Goal: Task Accomplishment & Management: Use online tool/utility

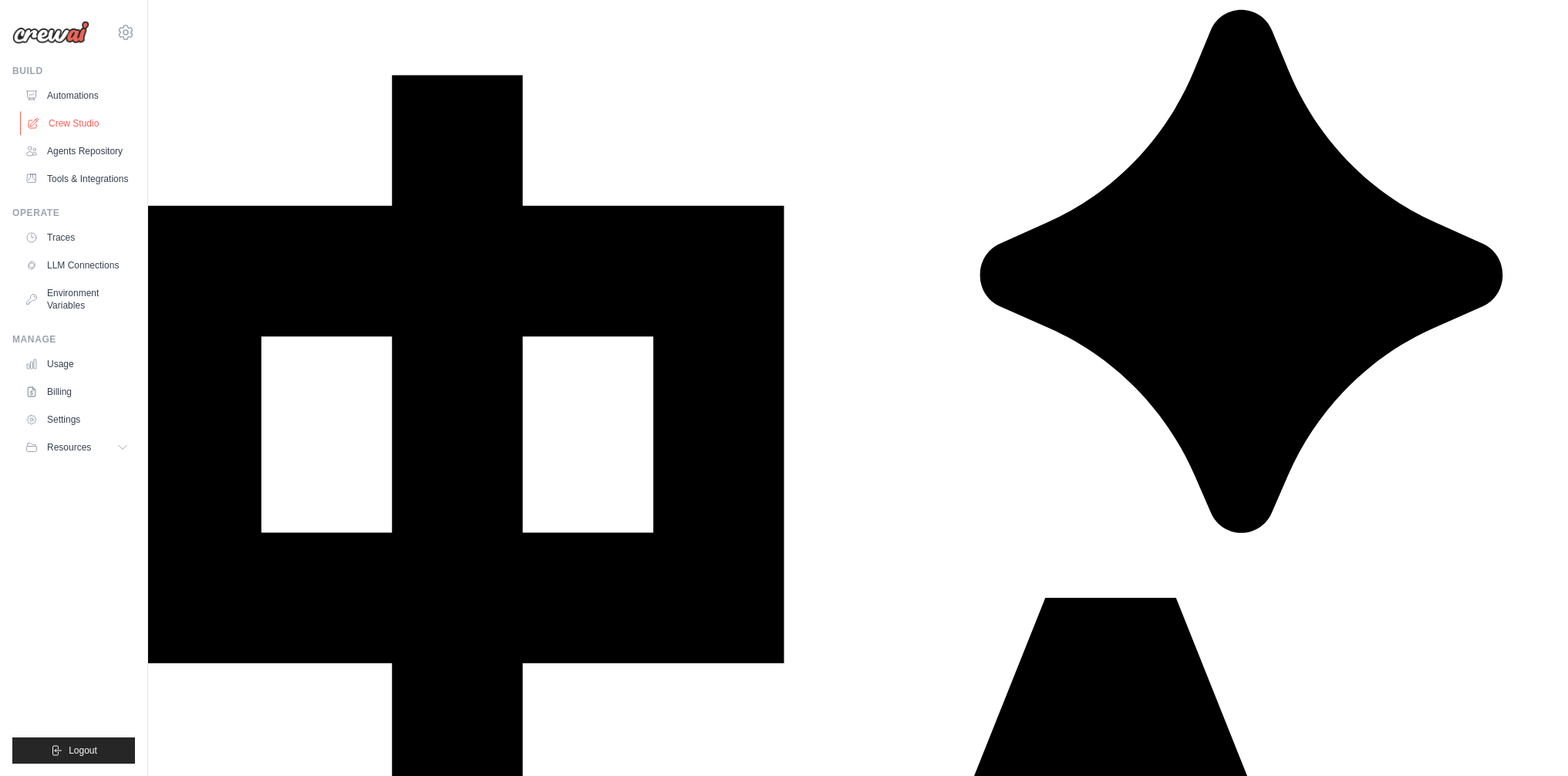
click at [98, 126] on link "Crew Studio" at bounding box center [78, 123] width 117 height 24
click at [110, 154] on link "Agents Repository" at bounding box center [78, 150] width 117 height 24
click at [86, 102] on link "Automations" at bounding box center [78, 95] width 117 height 24
click at [73, 93] on link "Automations" at bounding box center [78, 95] width 117 height 24
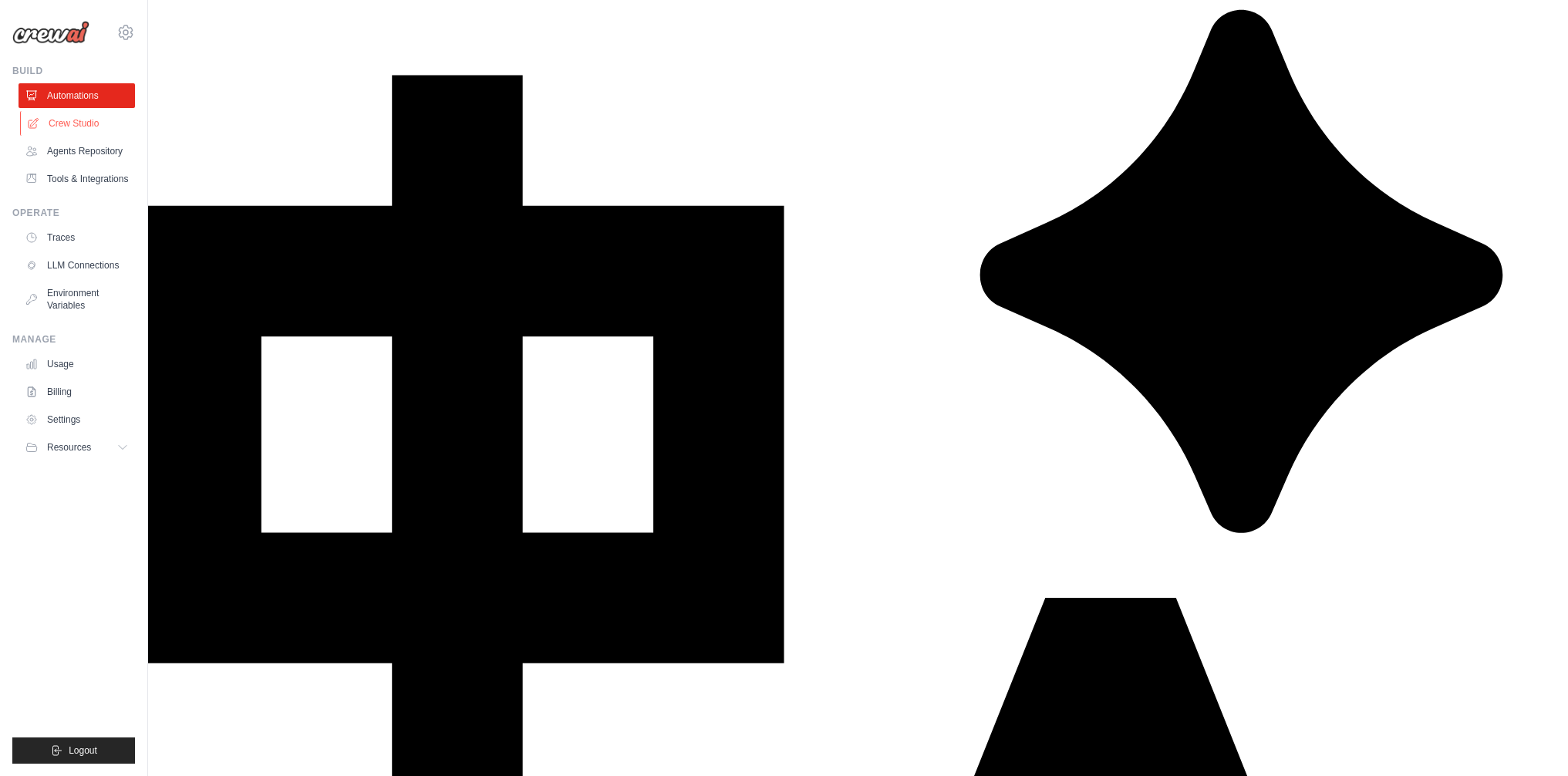
click at [75, 112] on link "Crew Studio" at bounding box center [78, 123] width 117 height 24
click at [92, 121] on link "Crew Studio" at bounding box center [78, 123] width 117 height 24
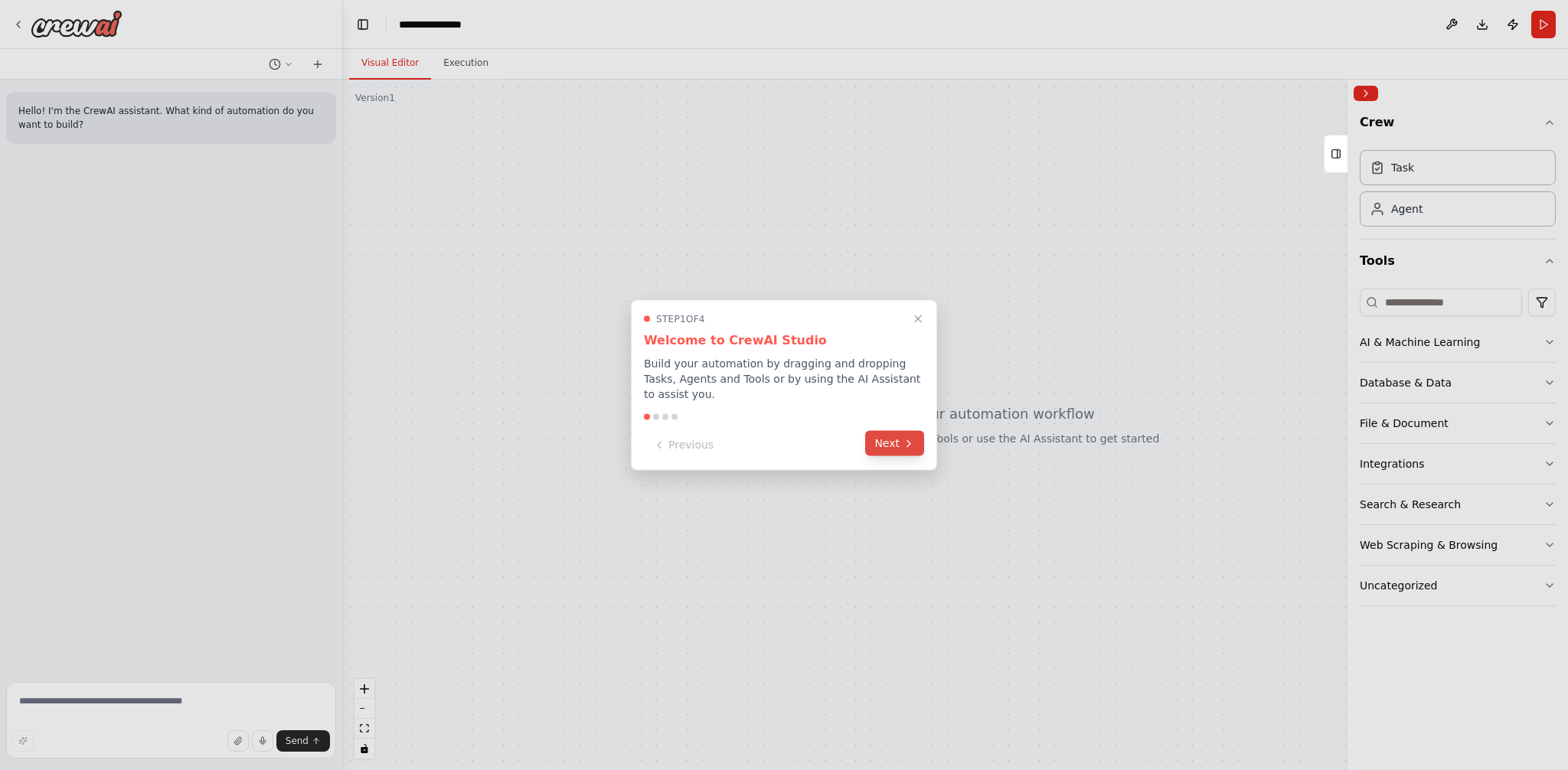
click at [880, 439] on button "Next" at bounding box center [894, 443] width 59 height 25
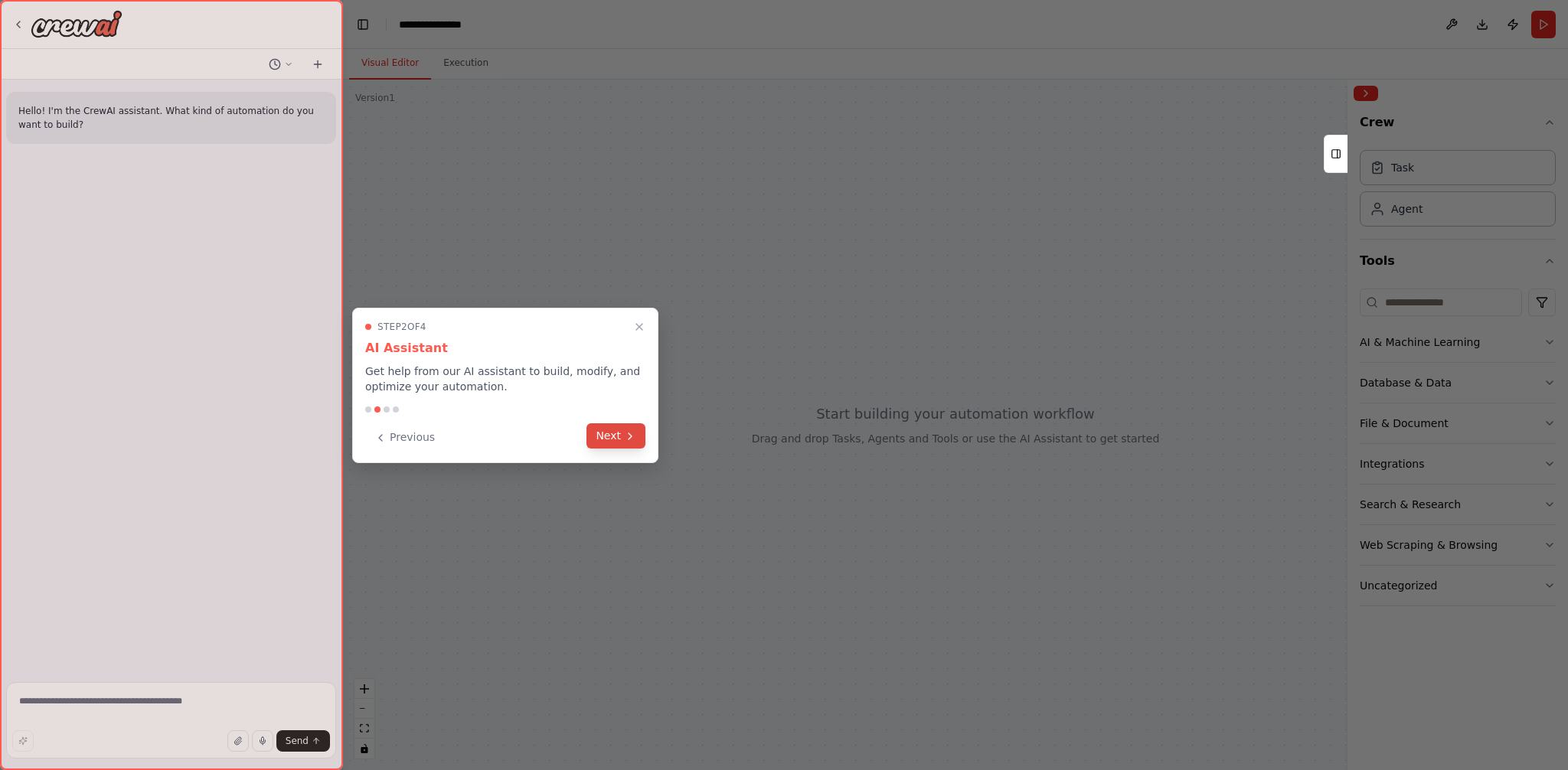
click at [637, 429] on button "Next" at bounding box center [616, 436] width 59 height 25
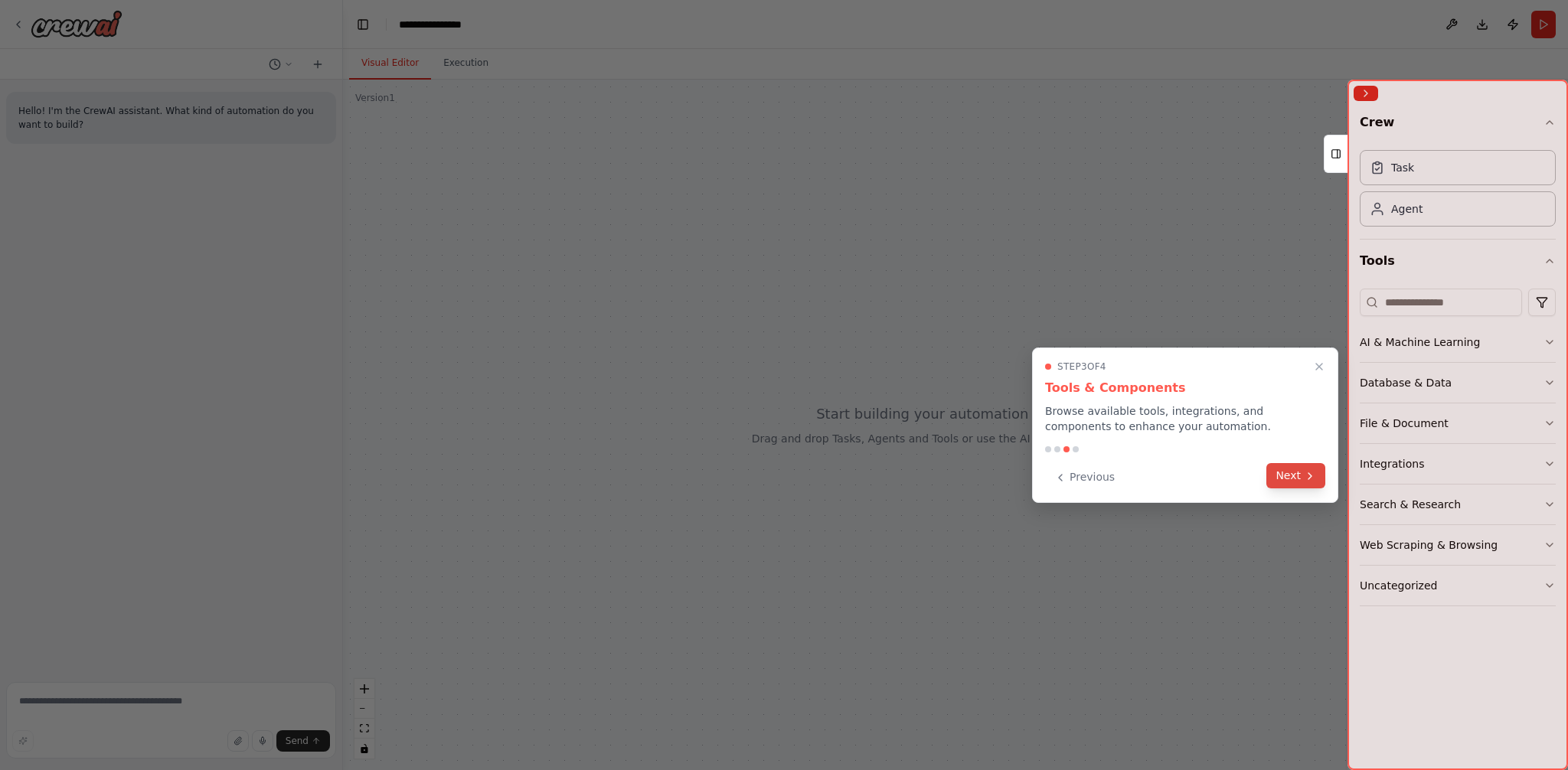
click at [1311, 471] on icon at bounding box center [1310, 476] width 12 height 12
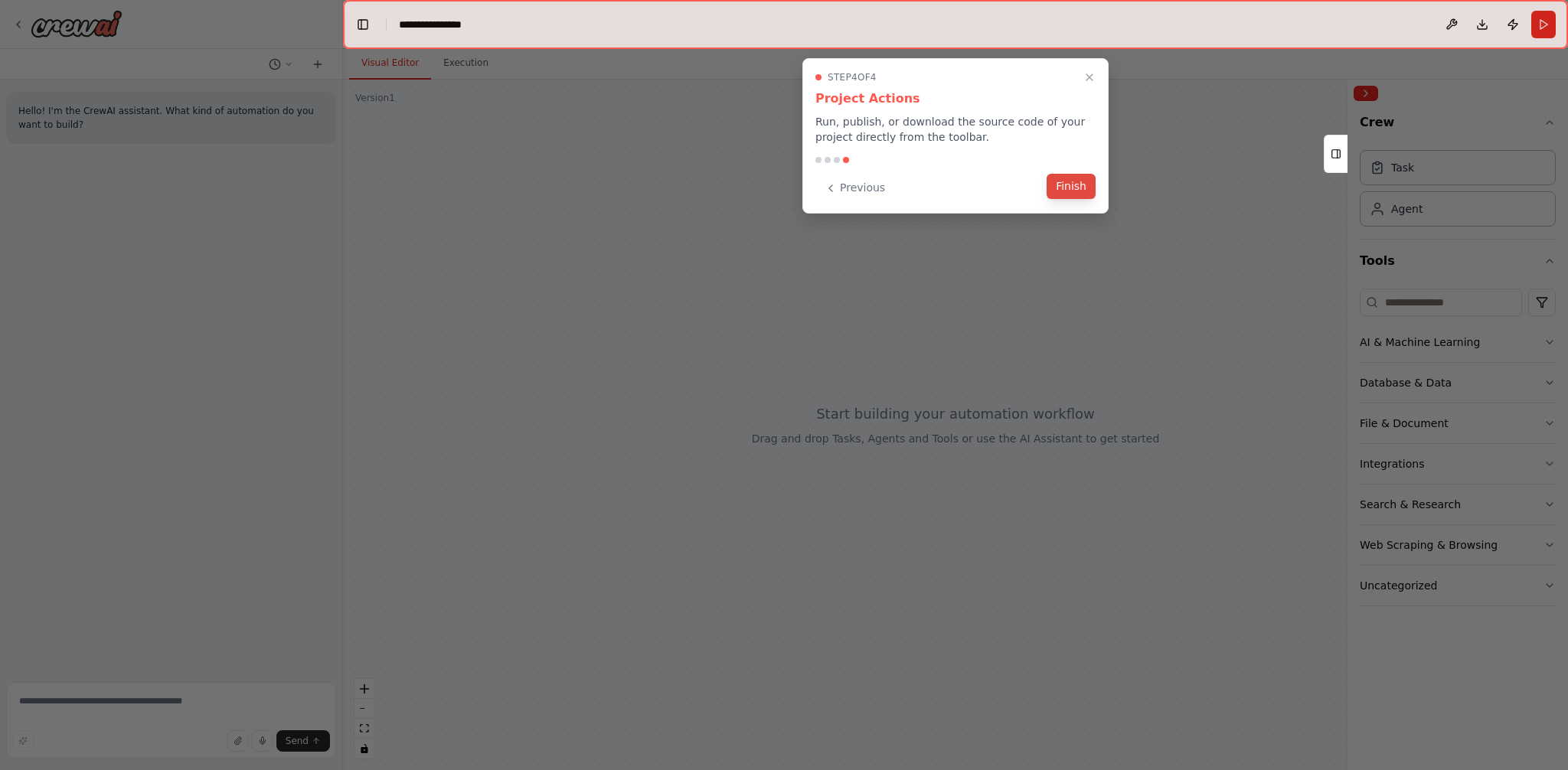
click at [1075, 188] on button "Finish" at bounding box center [1070, 186] width 49 height 25
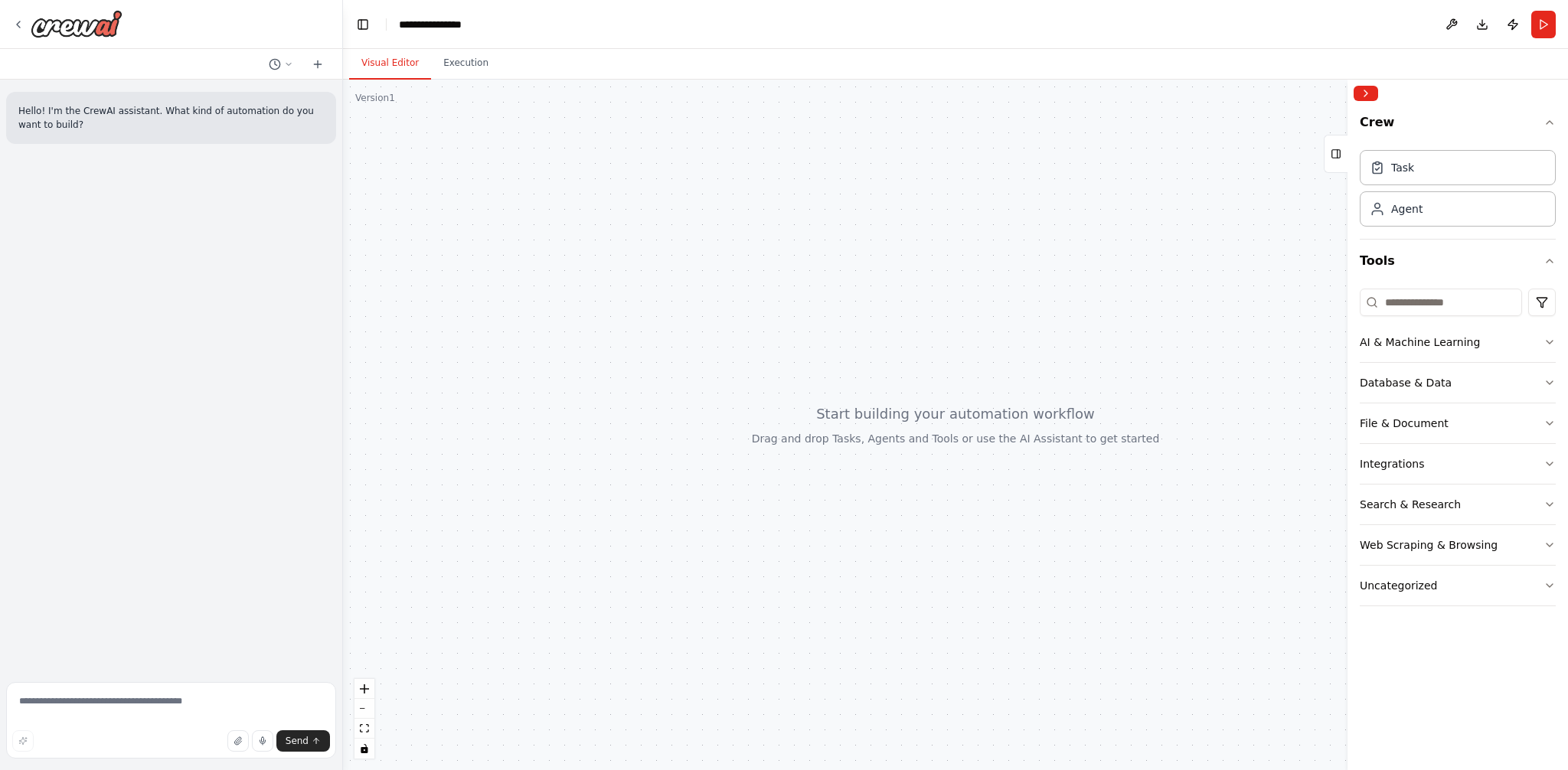
click at [911, 343] on div at bounding box center [955, 425] width 1225 height 691
click at [791, 324] on div at bounding box center [955, 425] width 1225 height 691
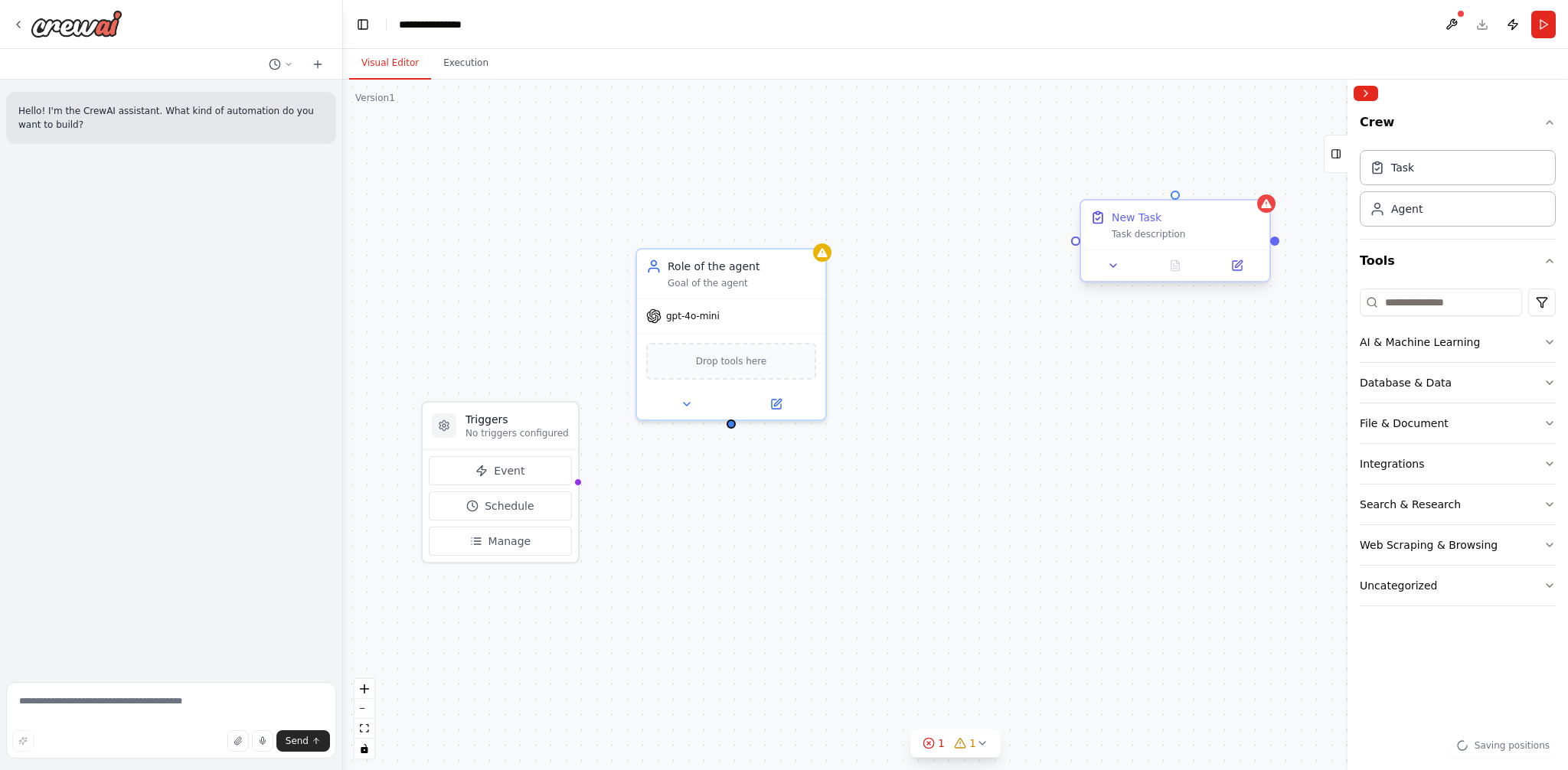
click at [1163, 228] on div "Task description" at bounding box center [1185, 234] width 149 height 12
click at [1023, 478] on div "Triggers No triggers configured Event Schedule Manage Role of the agent Goal of…" at bounding box center [955, 425] width 1225 height 691
click at [1185, 212] on div "New Task" at bounding box center [1185, 218] width 149 height 16
click at [1143, 399] on div "Triggers No triggers configured Event Schedule Manage Role of the agent Goal of…" at bounding box center [955, 425] width 1225 height 691
click at [1266, 201] on icon at bounding box center [1265, 204] width 10 height 9
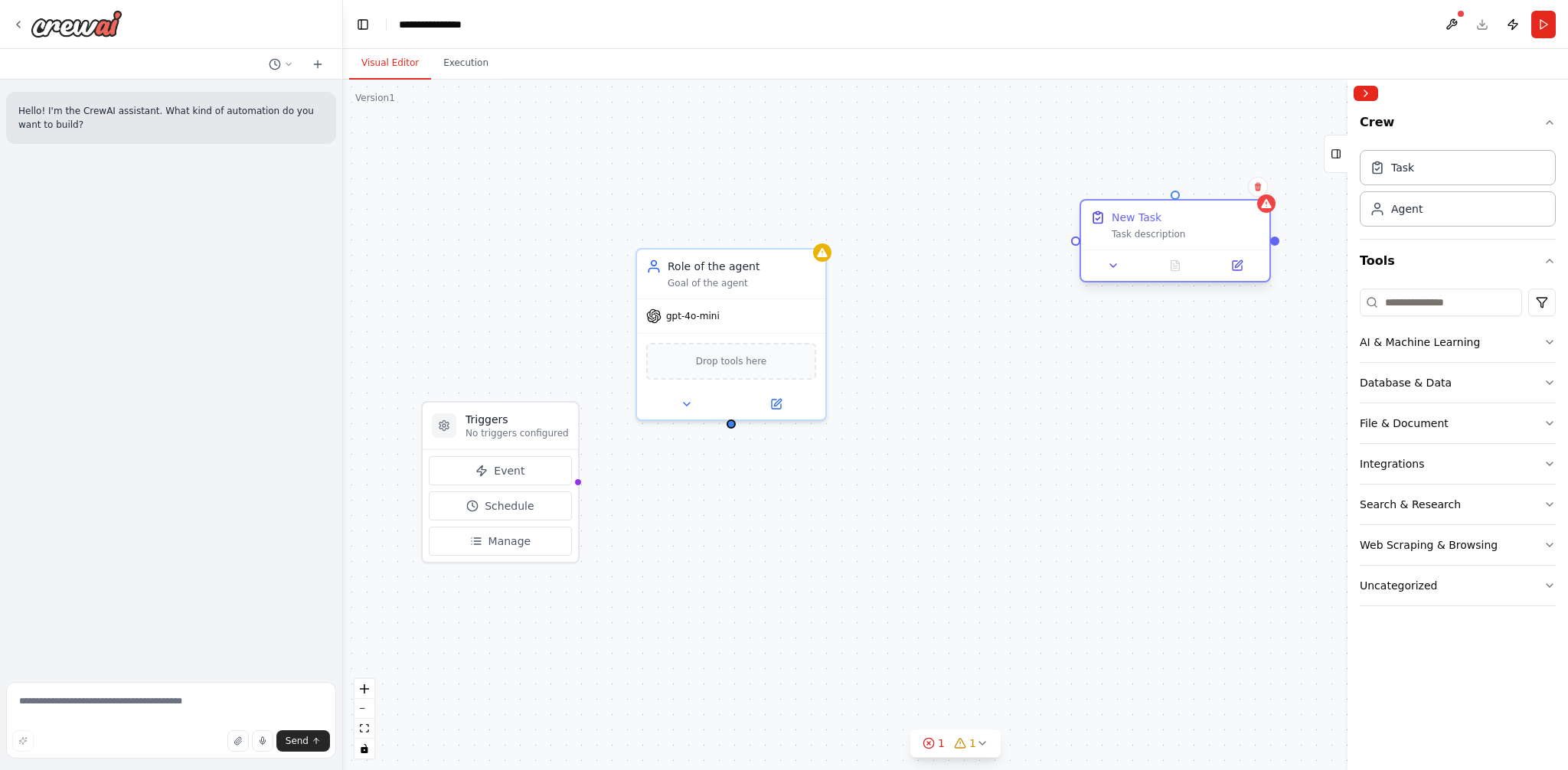
click at [1227, 222] on div "New Task" at bounding box center [1185, 218] width 149 height 16
click at [1262, 182] on icon at bounding box center [1258, 187] width 9 height 9
click at [1255, 180] on button at bounding box center [1258, 187] width 20 height 20
click at [1199, 180] on button "Confirm" at bounding box center [1215, 187] width 54 height 19
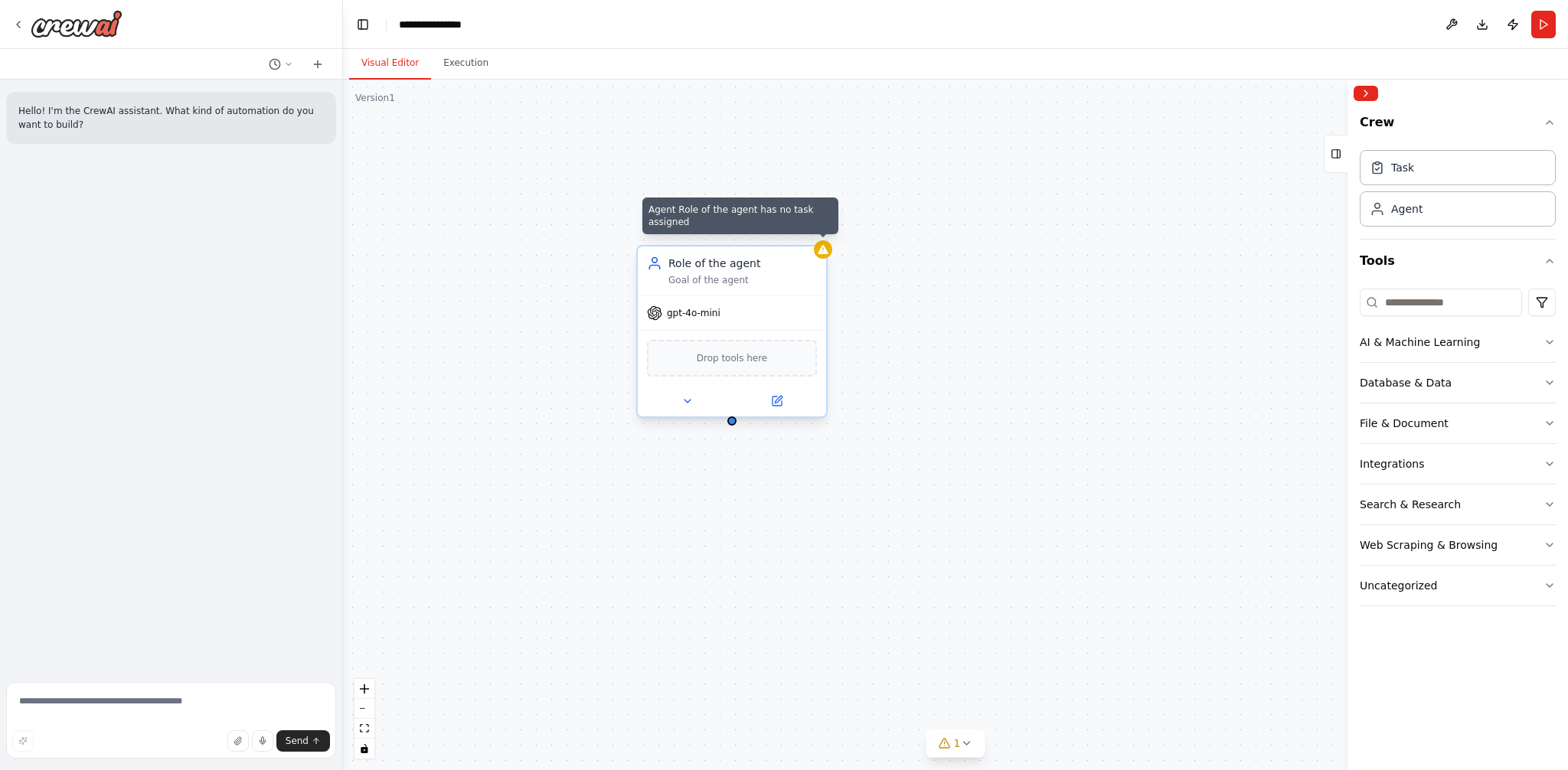
click at [823, 245] on icon at bounding box center [822, 250] width 10 height 9
click at [816, 232] on icon at bounding box center [814, 231] width 6 height 9
click at [783, 232] on button "Confirm" at bounding box center [772, 231] width 54 height 19
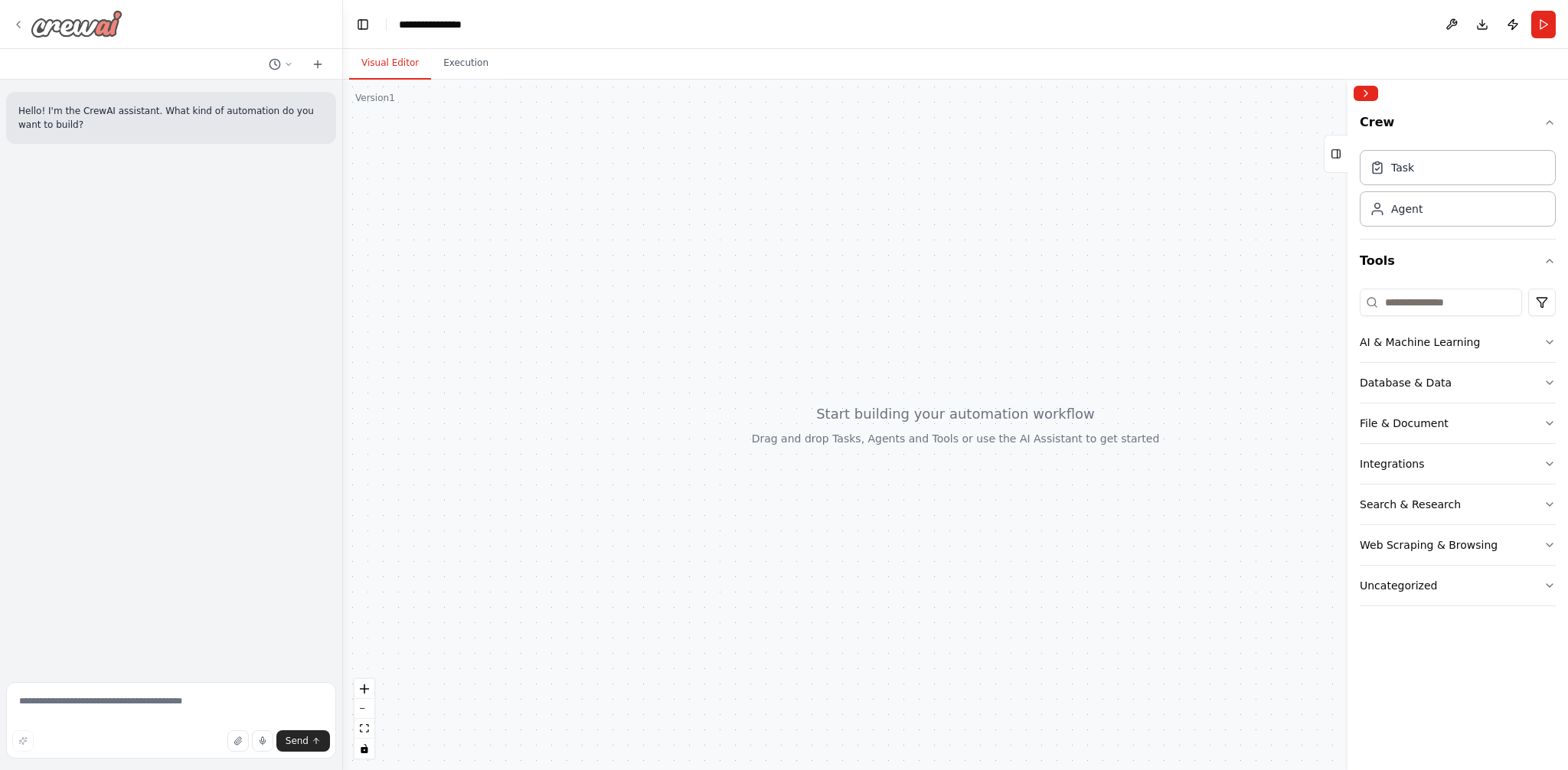
click at [19, 19] on icon at bounding box center [19, 25] width 12 height 12
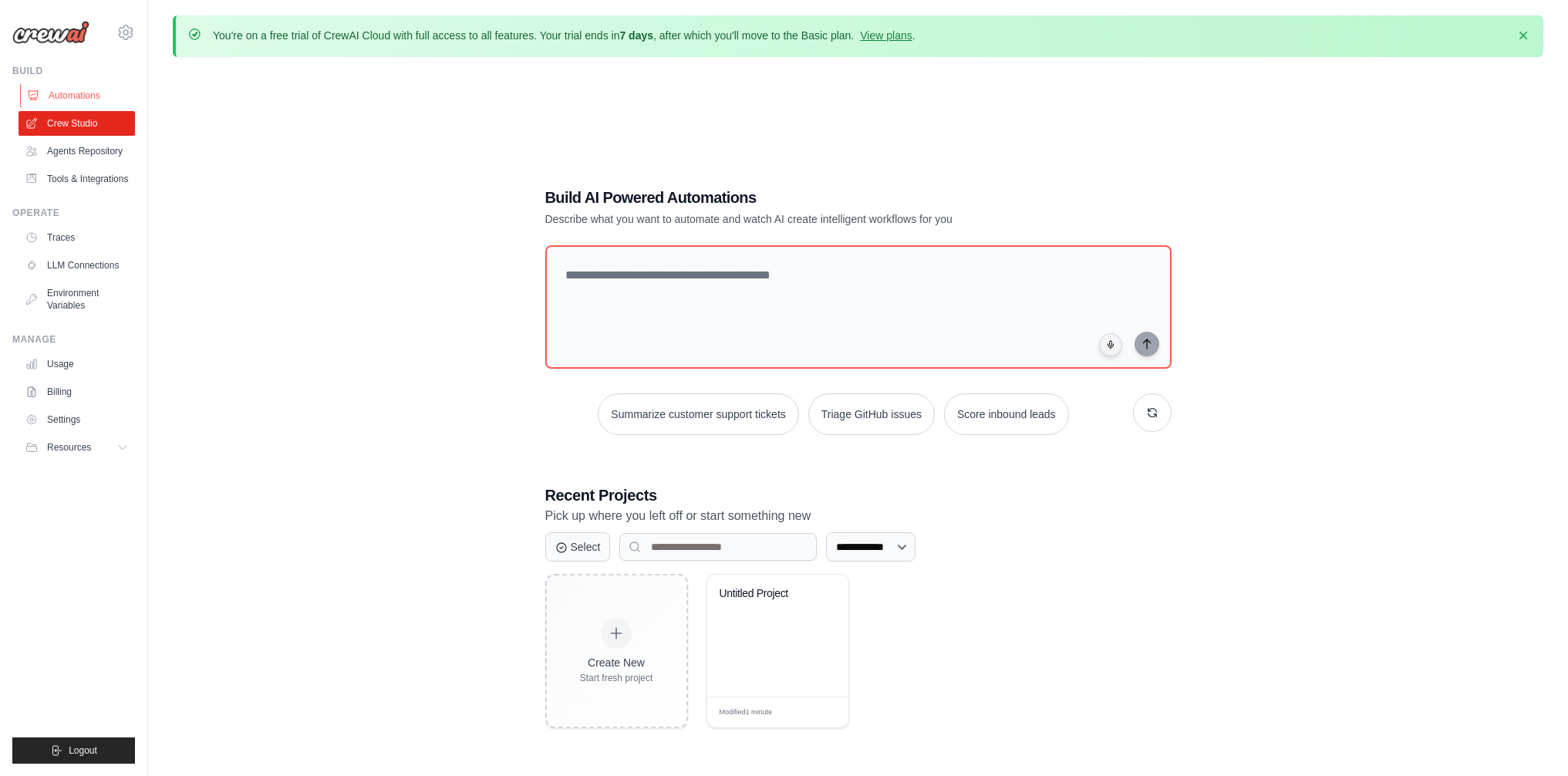
click at [61, 94] on link "Automations" at bounding box center [78, 95] width 117 height 24
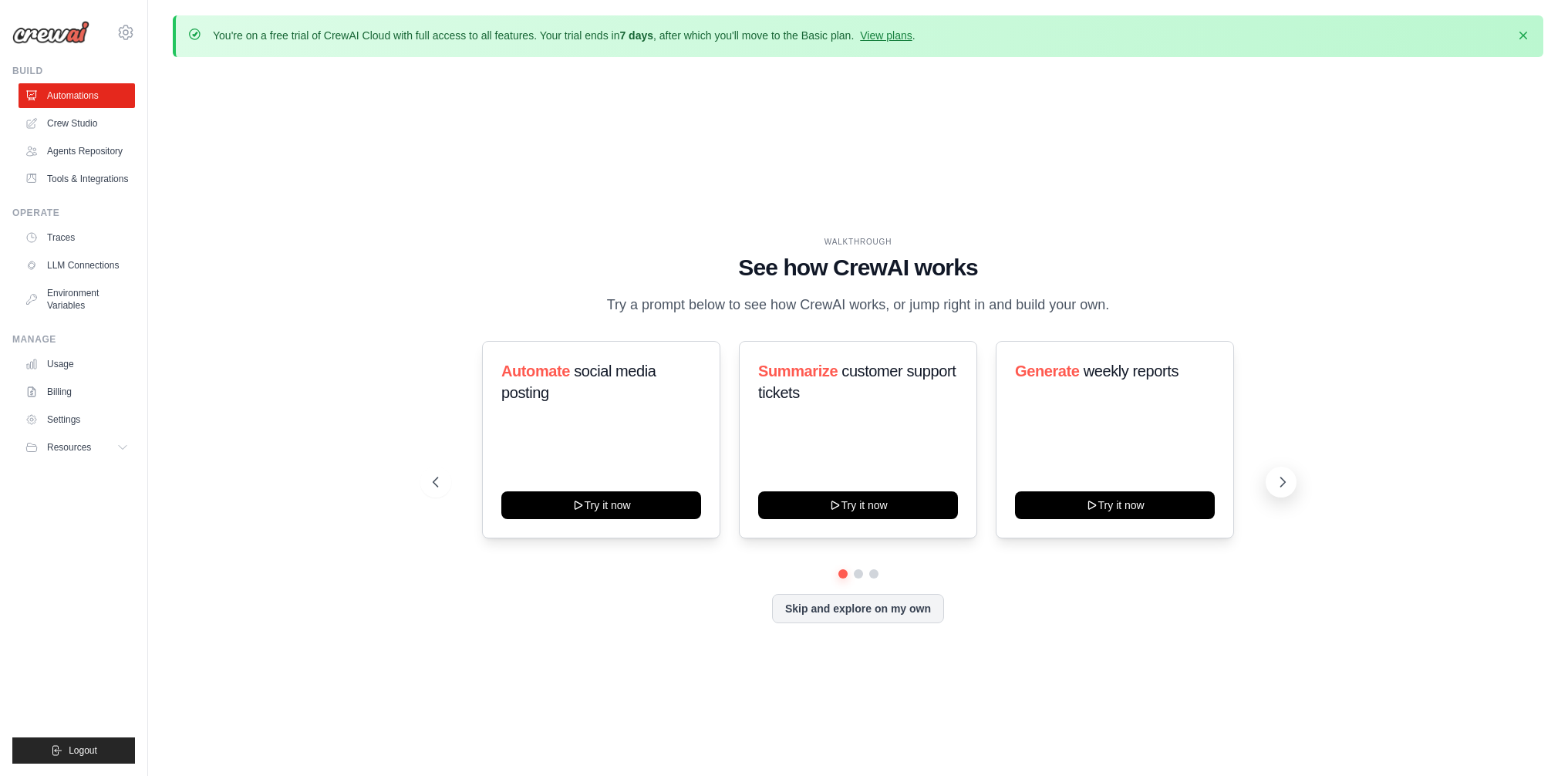
click at [1291, 488] on button at bounding box center [1280, 481] width 31 height 31
click at [1292, 488] on button at bounding box center [1280, 481] width 31 height 31
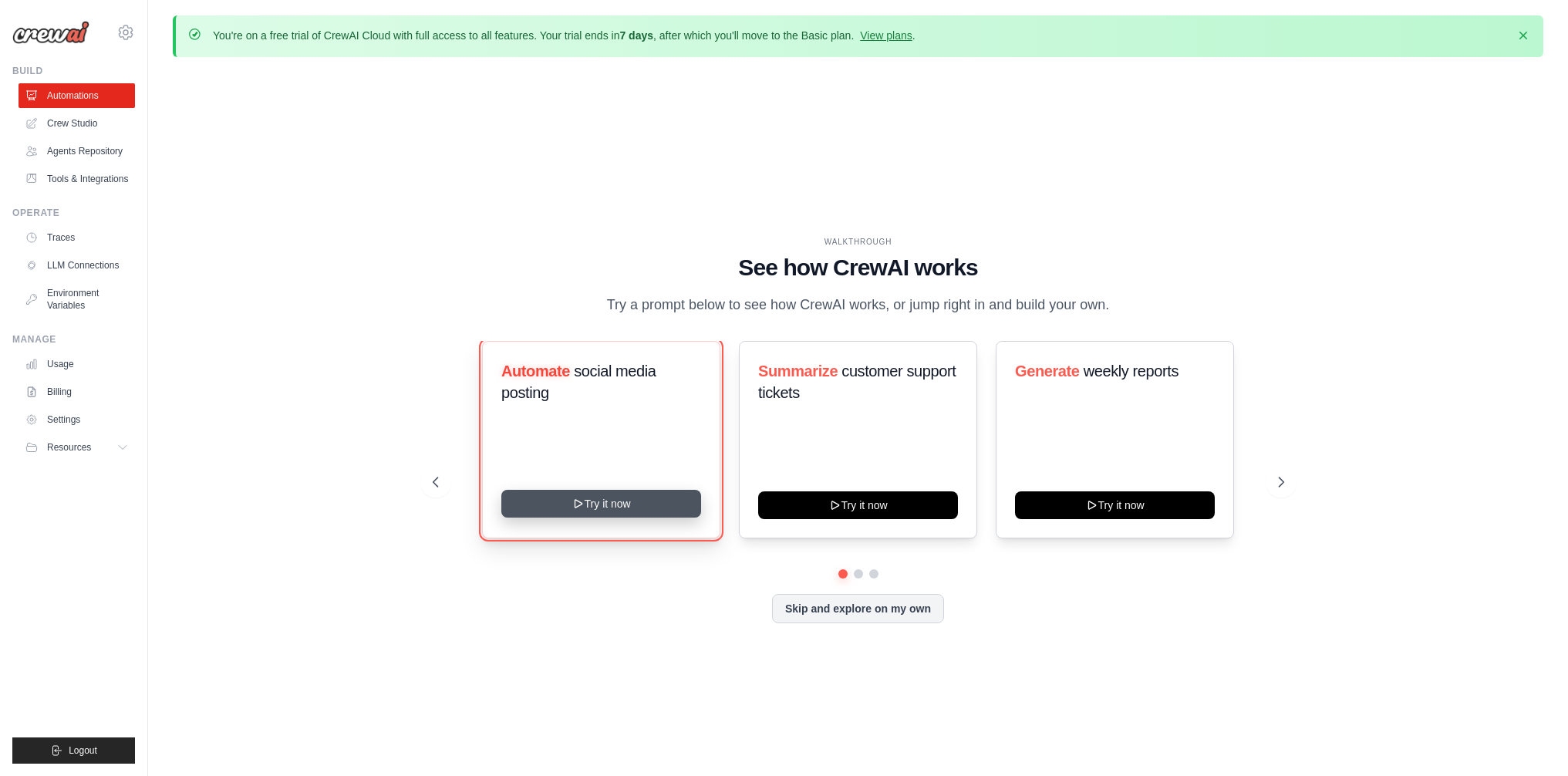
click at [643, 517] on button "Try it now" at bounding box center [601, 503] width 200 height 27
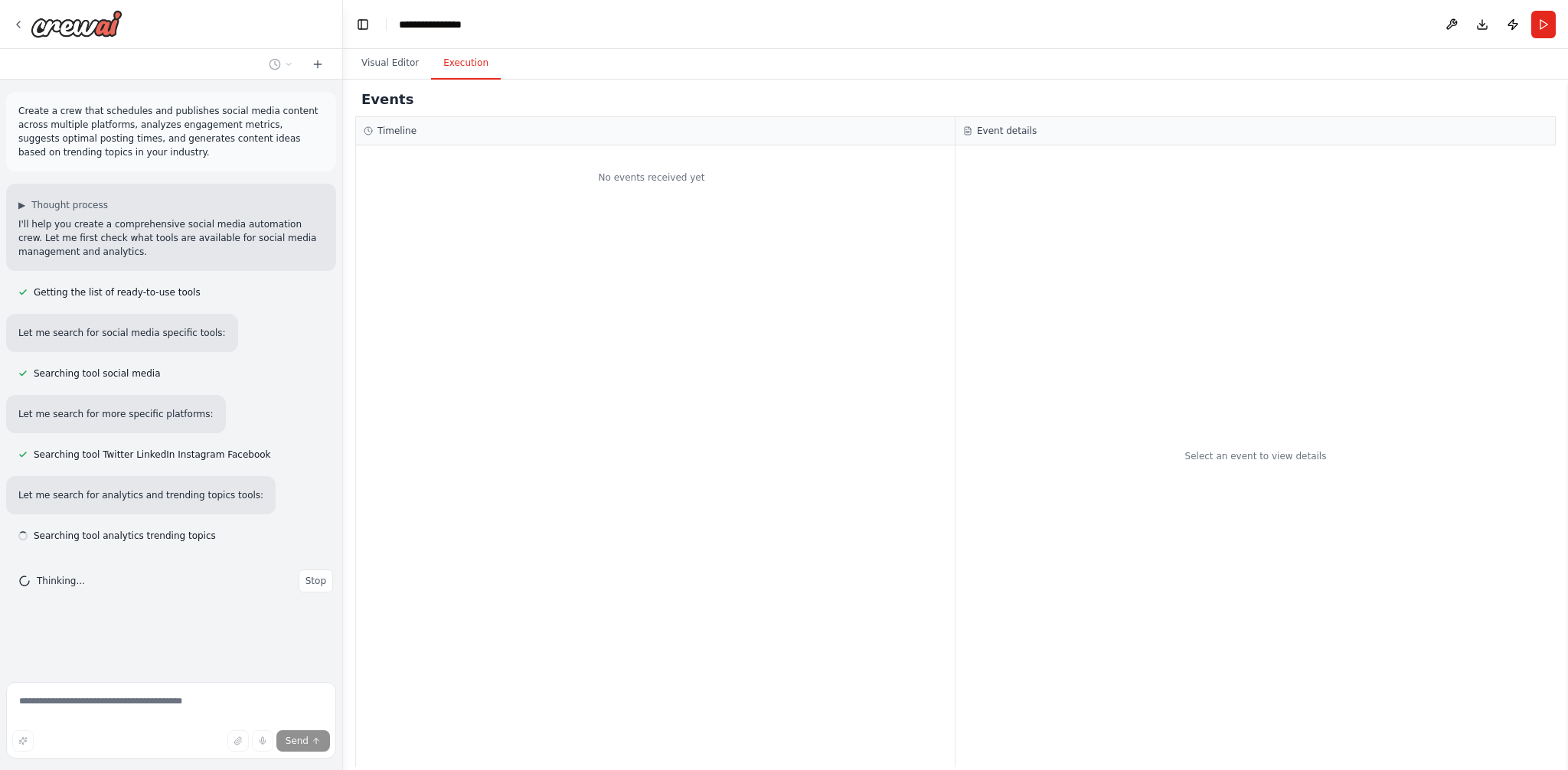
click at [456, 68] on button "Execution" at bounding box center [466, 63] width 70 height 32
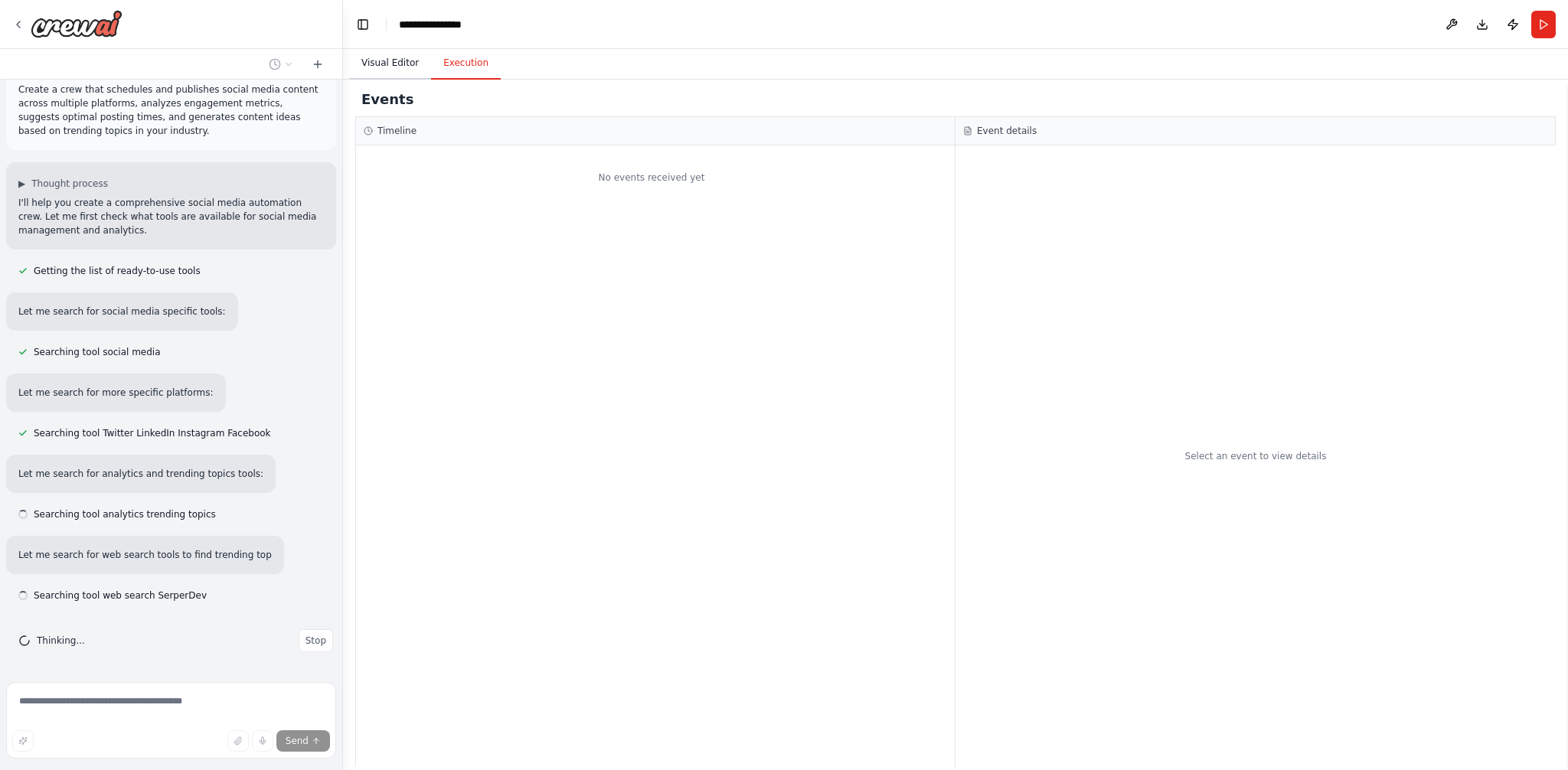
click at [372, 55] on button "Visual Editor" at bounding box center [390, 63] width 82 height 32
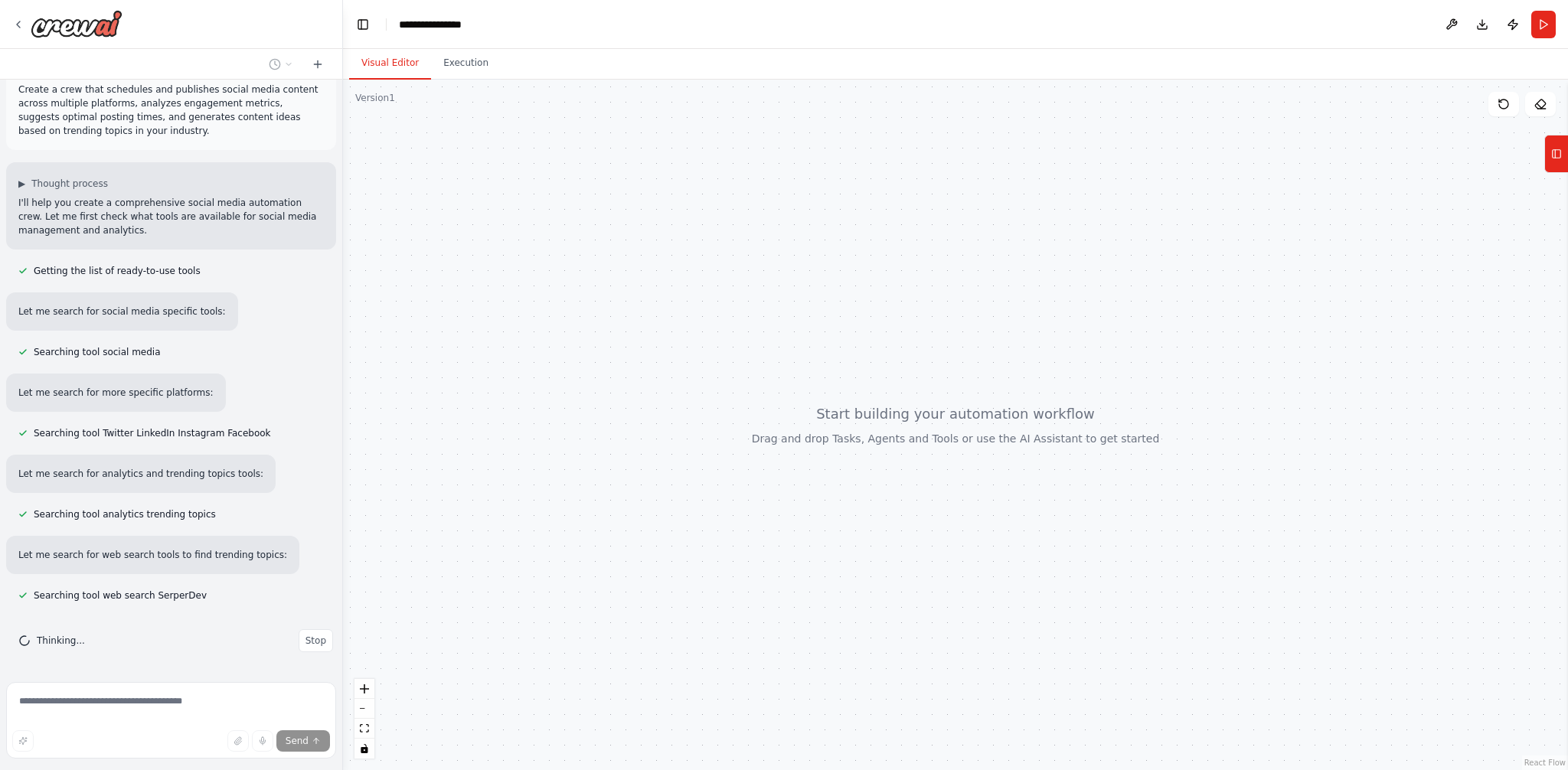
click at [390, 98] on div "Version 1" at bounding box center [375, 98] width 40 height 12
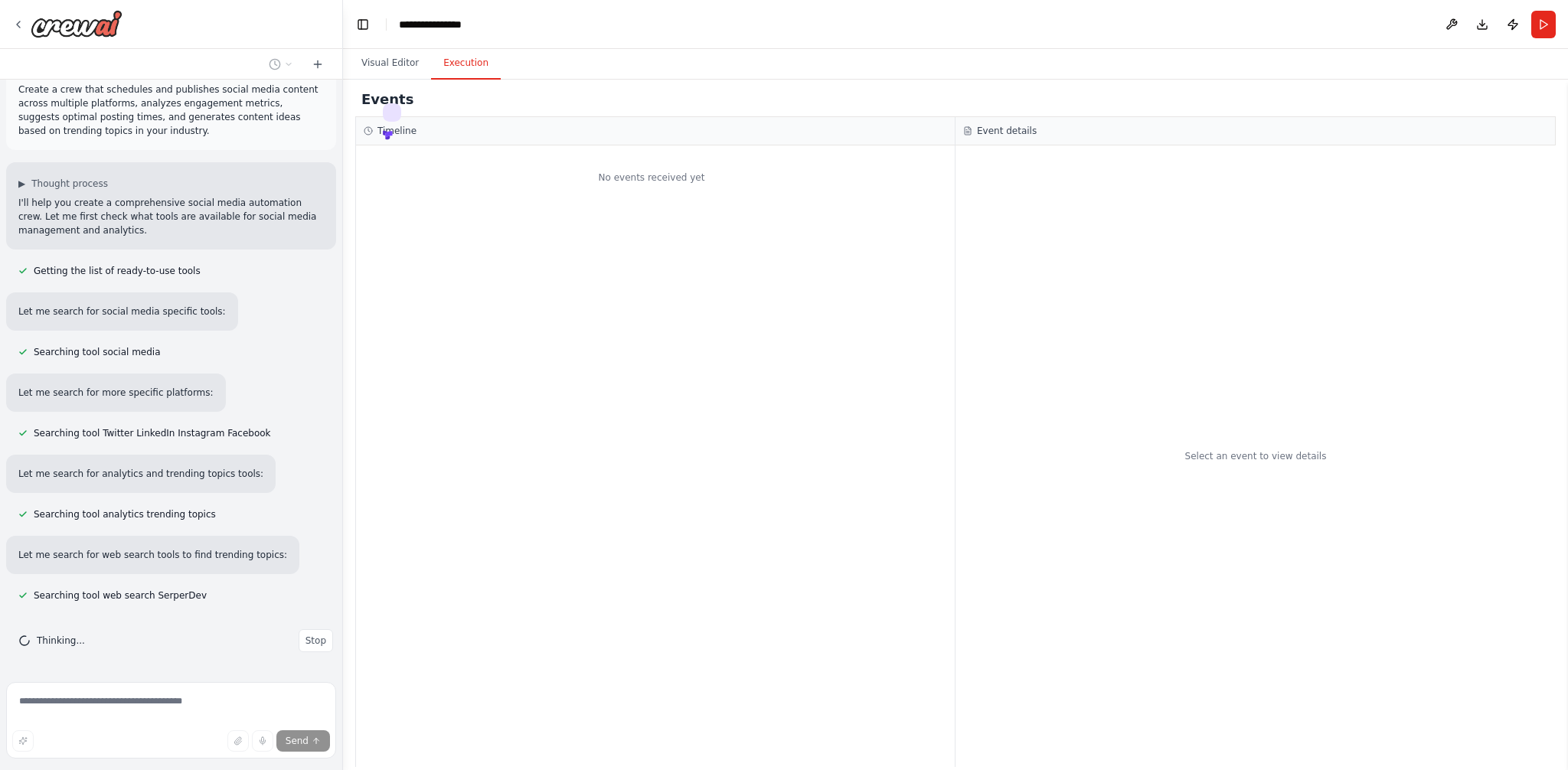
click at [443, 72] on button "Execution" at bounding box center [466, 63] width 70 height 32
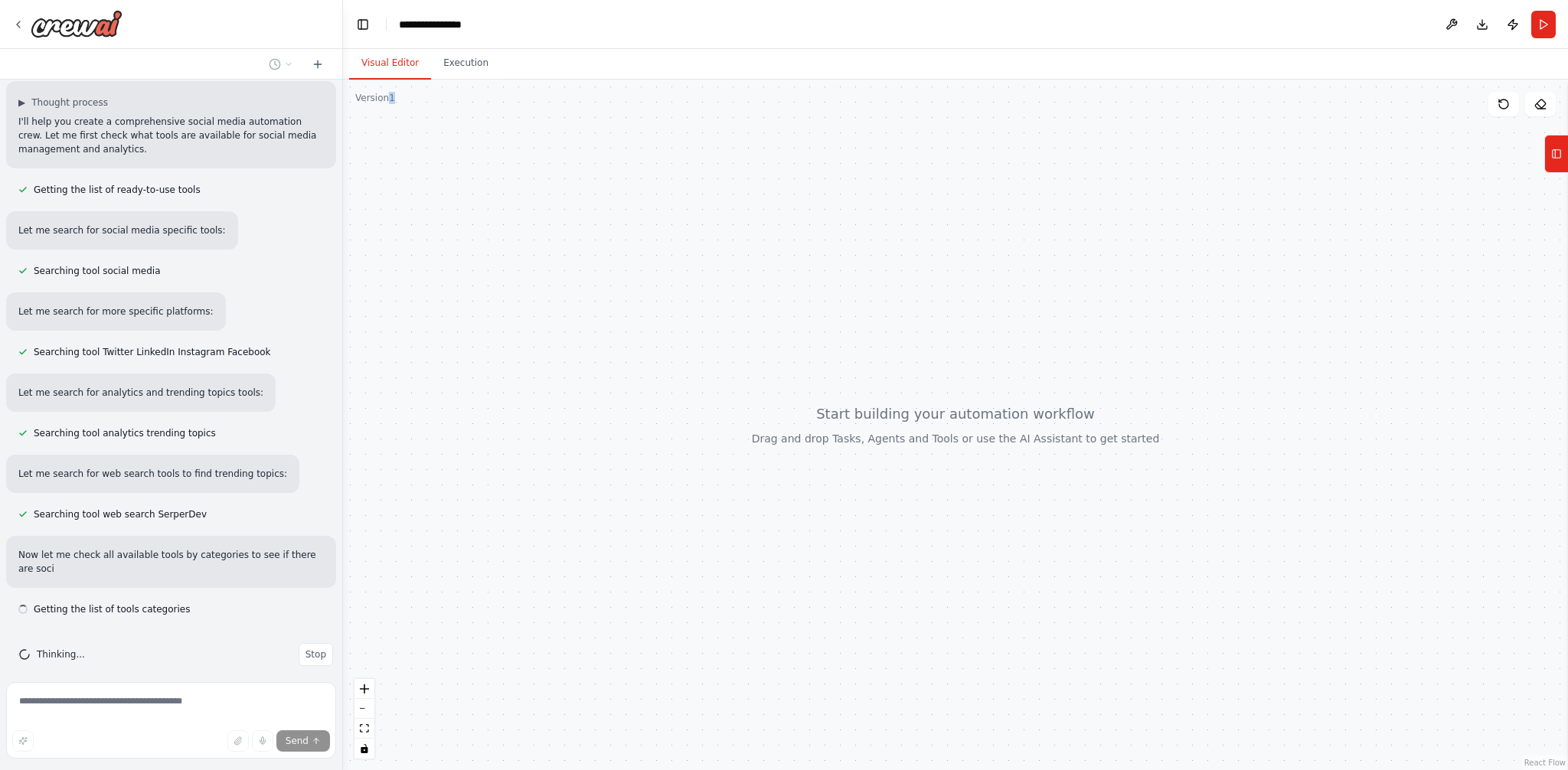
click at [411, 58] on button "Visual Editor" at bounding box center [390, 63] width 82 height 32
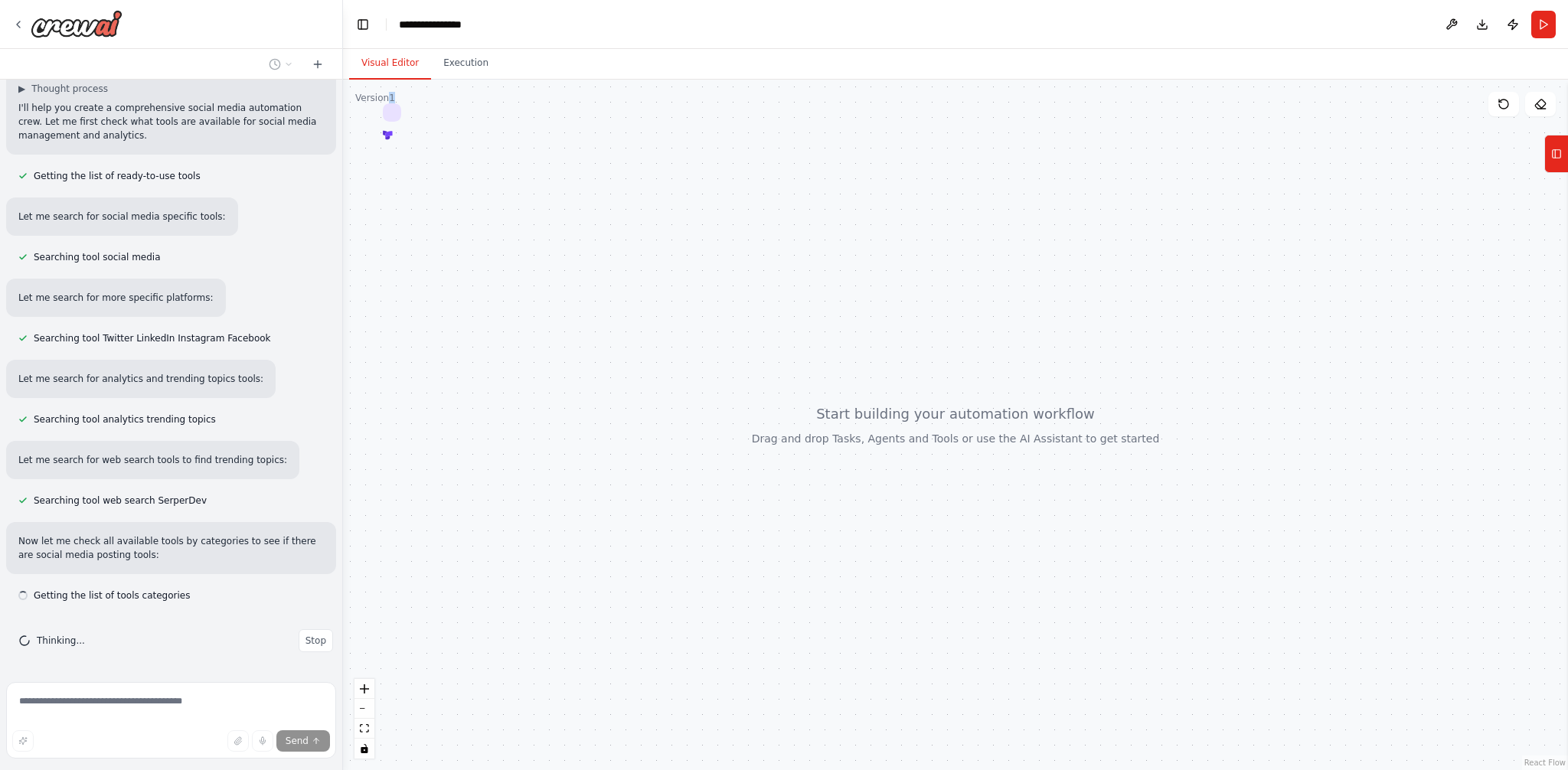
click at [450, 166] on div at bounding box center [955, 425] width 1225 height 691
click at [379, 93] on div "Version 1" at bounding box center [375, 98] width 40 height 12
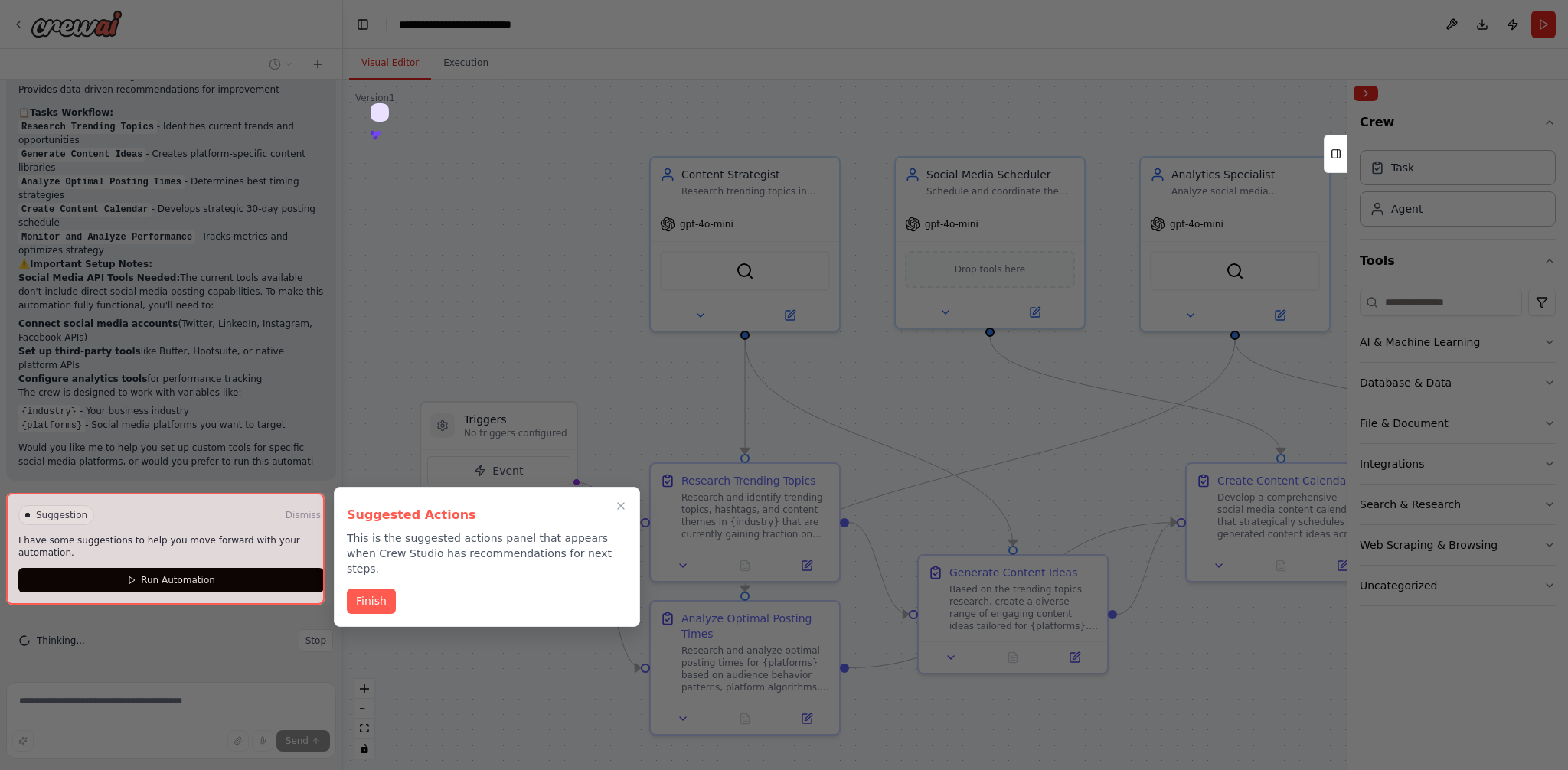
scroll to position [1739, 0]
click at [380, 588] on button "Finish" at bounding box center [371, 600] width 49 height 25
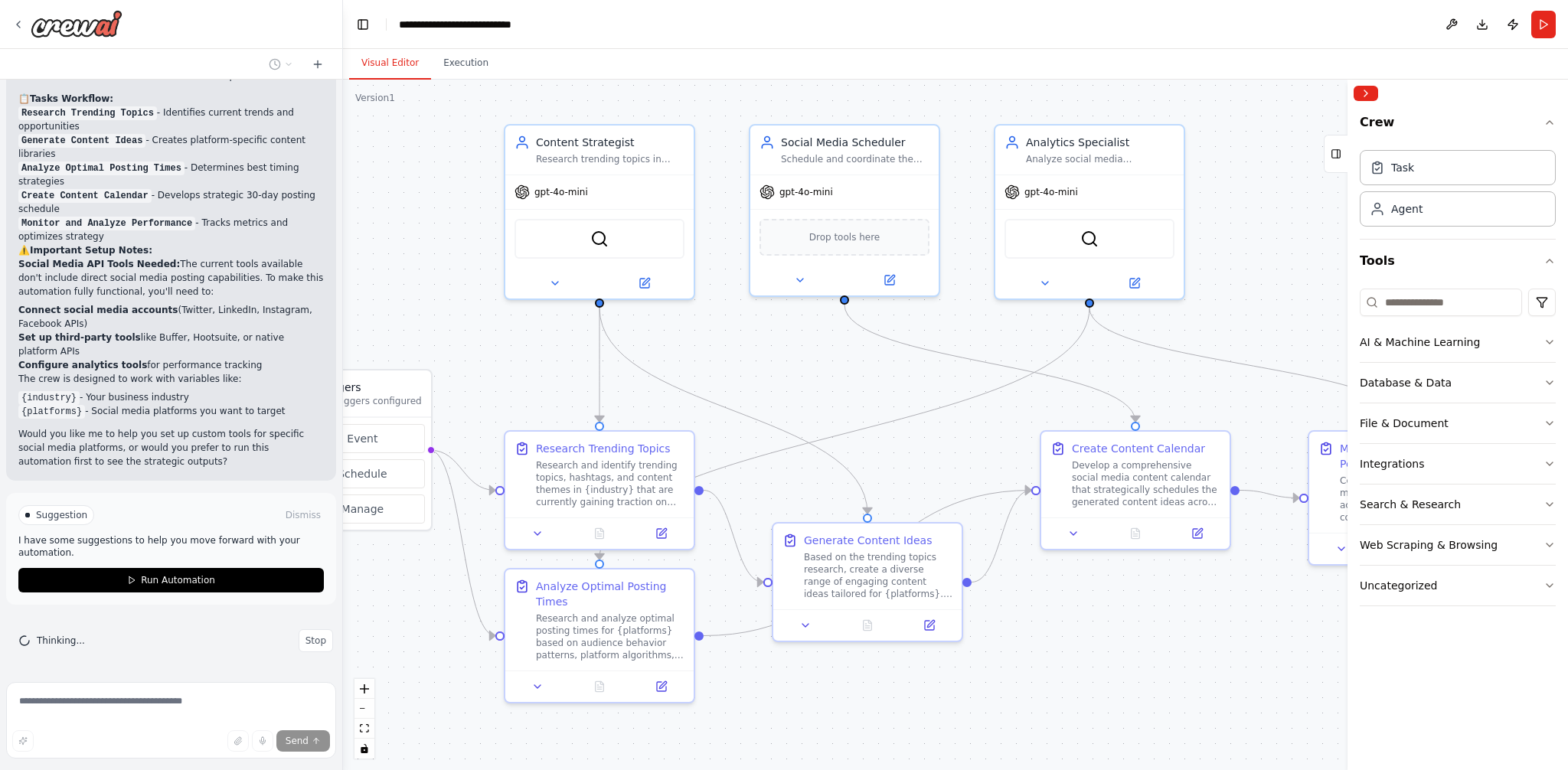
drag, startPoint x: 999, startPoint y: 413, endPoint x: 856, endPoint y: 381, distance: 146.5
click at [856, 381] on div ".deletable-edge-delete-btn { width: 20px; height: 20px; border: 0px solid #ffff…" at bounding box center [955, 425] width 1225 height 691
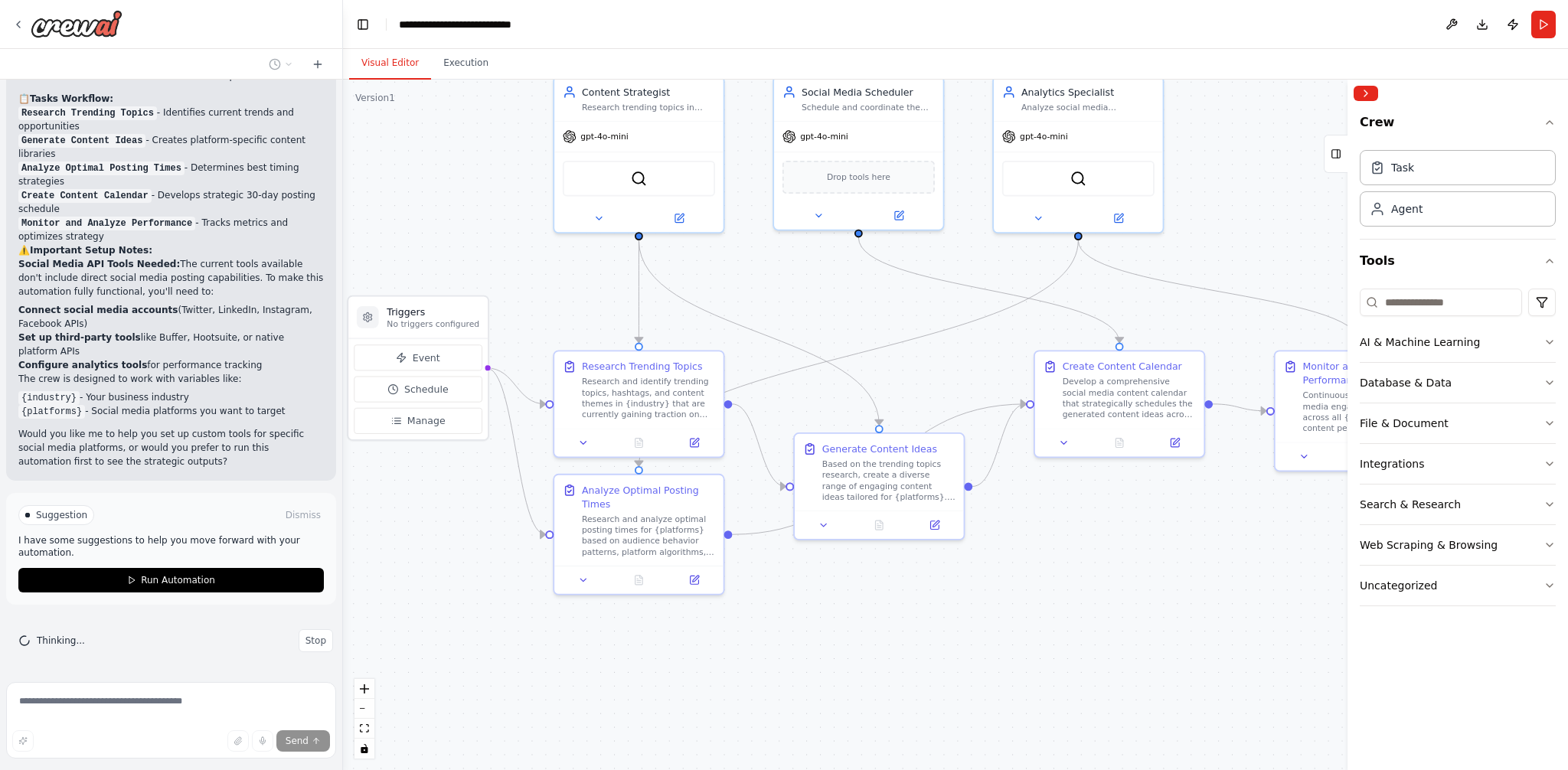
drag, startPoint x: 860, startPoint y: 662, endPoint x: 904, endPoint y: 653, distance: 44.9
click at [904, 653] on div ".deletable-edge-delete-btn { width: 20px; height: 20px; border: 0px solid #ffff…" at bounding box center [955, 425] width 1225 height 691
click at [909, 651] on div ".deletable-edge-delete-btn { width: 20px; height: 20px; border: 0px solid #ffff…" at bounding box center [955, 425] width 1225 height 691
click at [705, 438] on button at bounding box center [699, 437] width 47 height 17
click at [1105, 664] on div ".deletable-edge-delete-btn { width: 20px; height: 20px; border: 0px solid #ffff…" at bounding box center [955, 425] width 1225 height 691
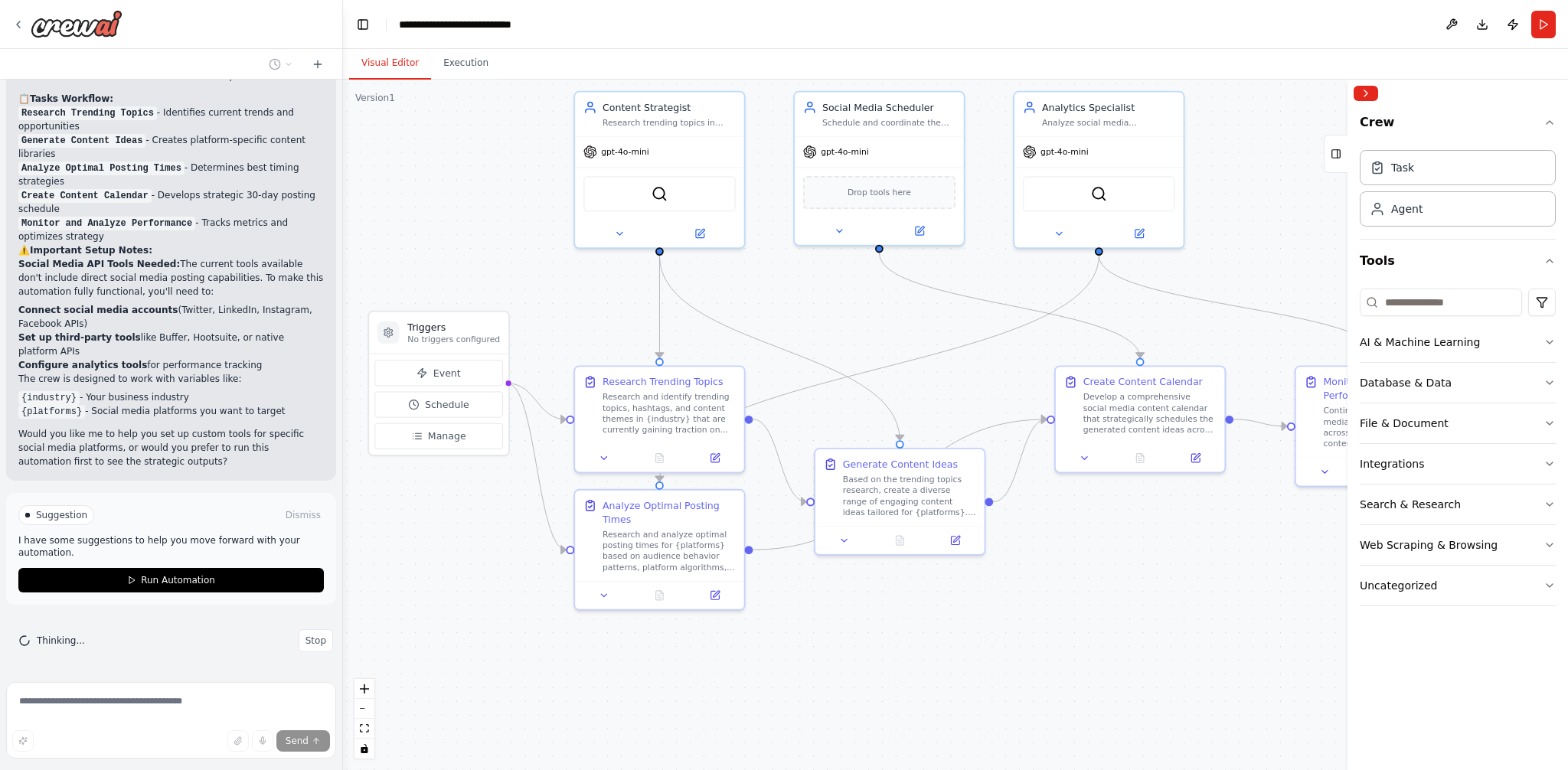
drag, startPoint x: 1134, startPoint y: 602, endPoint x: 1149, endPoint y: 620, distance: 23.4
click at [1149, 620] on div ".deletable-edge-delete-btn { width: 20px; height: 20px; border: 0px solid #ffff…" at bounding box center [955, 425] width 1225 height 691
click at [676, 404] on div "Research and identify trending topics, hashtags, and content themes in {industr…" at bounding box center [669, 411] width 133 height 44
click at [667, 551] on div "Research and analyze optimal posting times for {platforms} based on audience be…" at bounding box center [669, 548] width 133 height 44
drag, startPoint x: 673, startPoint y: 527, endPoint x: 674, endPoint y: 554, distance: 27.0
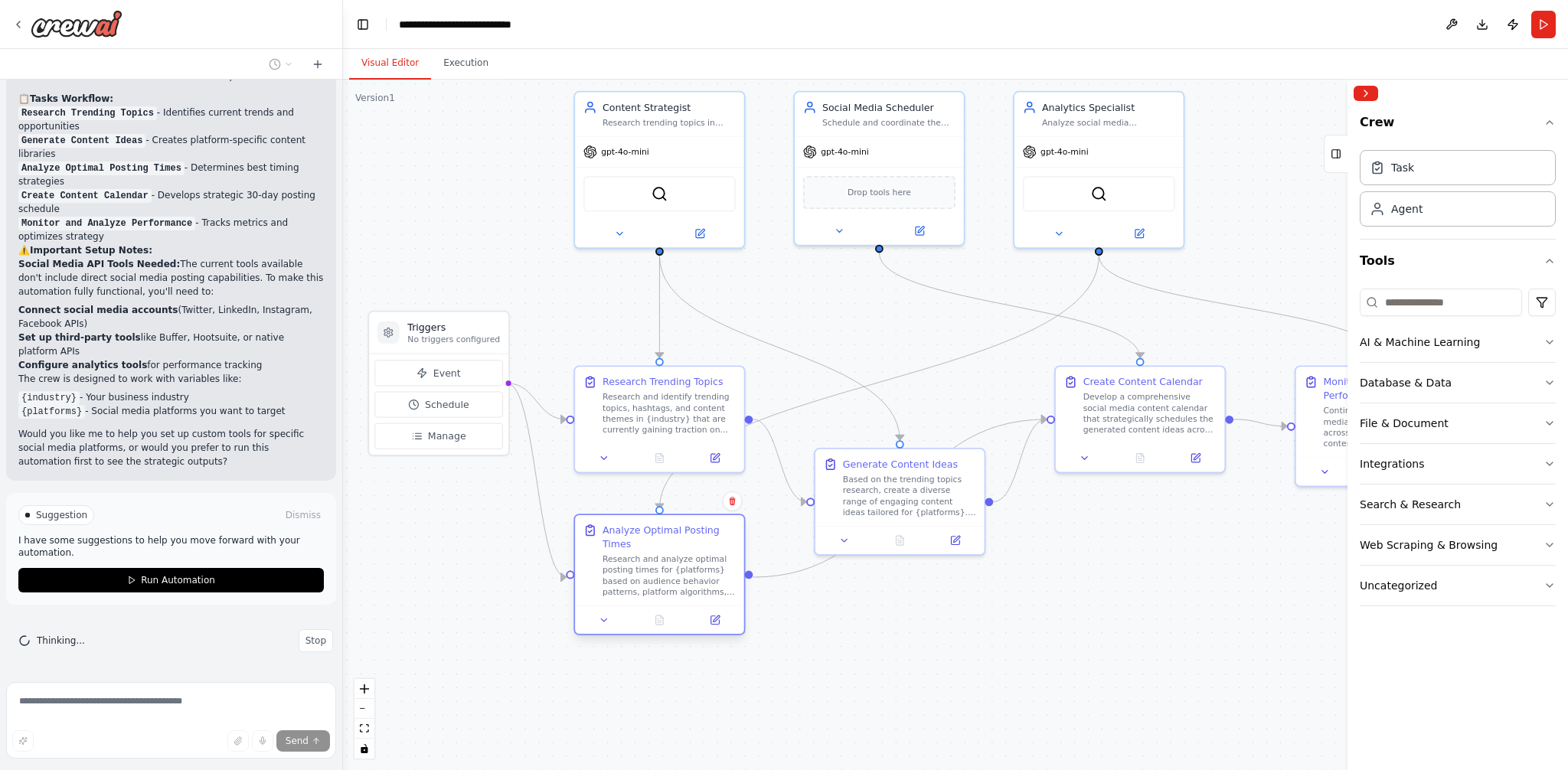
click at [674, 554] on div "Research and analyze optimal posting times for {platforms} based on audience be…" at bounding box center [669, 576] width 133 height 44
click at [439, 325] on h3 "Triggers" at bounding box center [453, 327] width 93 height 14
click at [446, 378] on span "Event" at bounding box center [446, 373] width 27 height 14
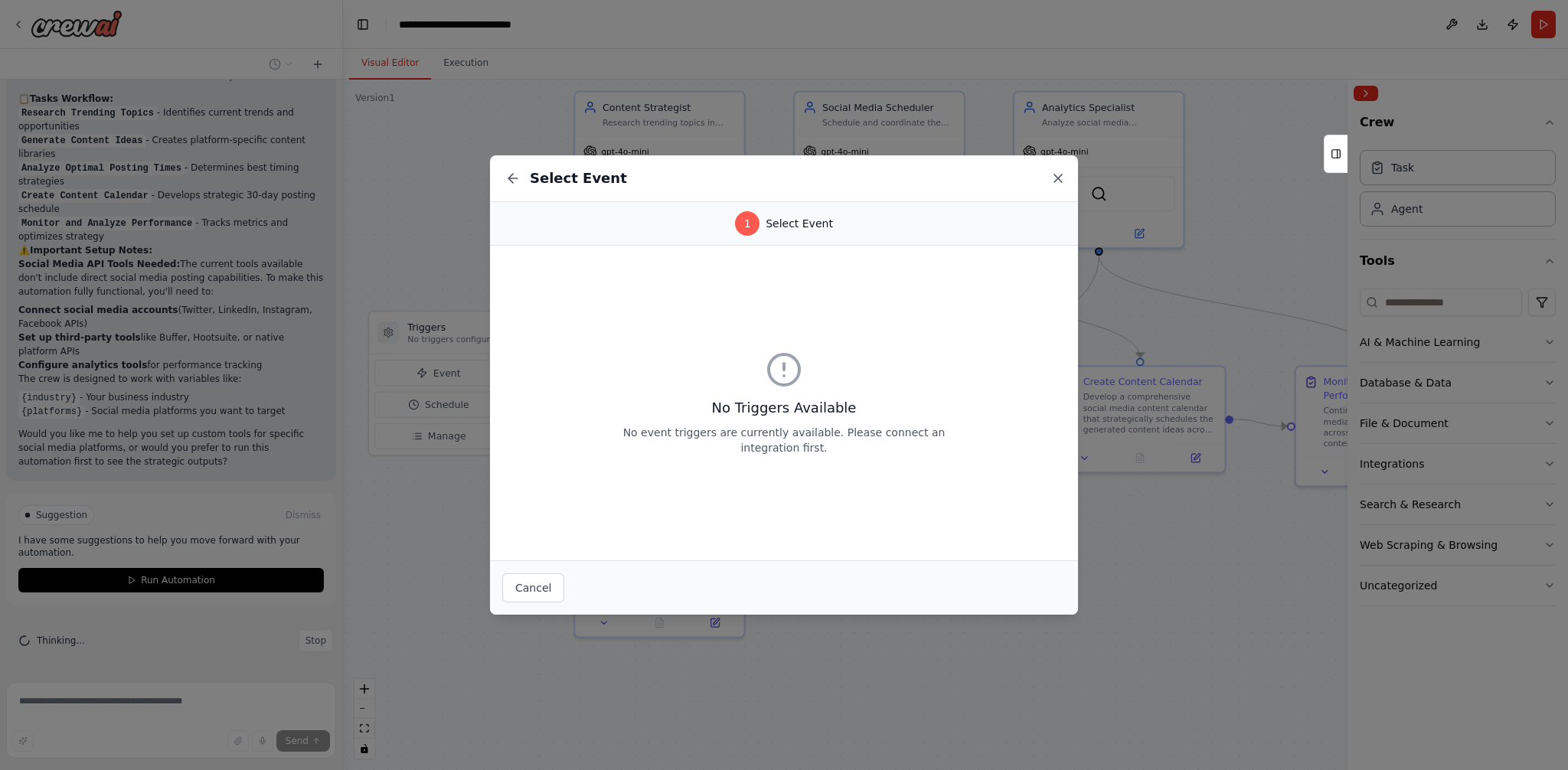
click at [1055, 170] on icon at bounding box center [1058, 178] width 16 height 16
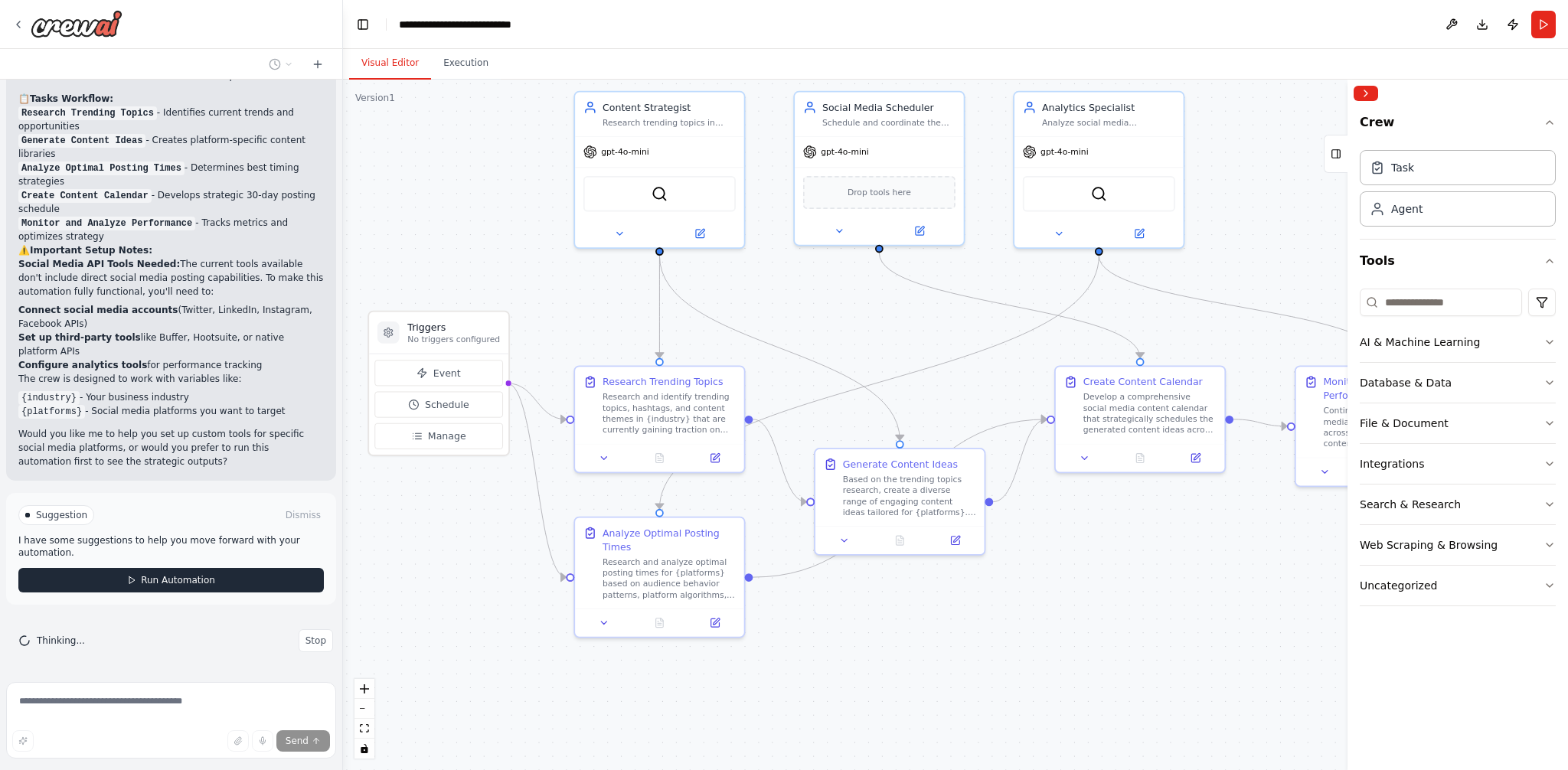
click at [163, 576] on span "Run Automation" at bounding box center [177, 580] width 74 height 12
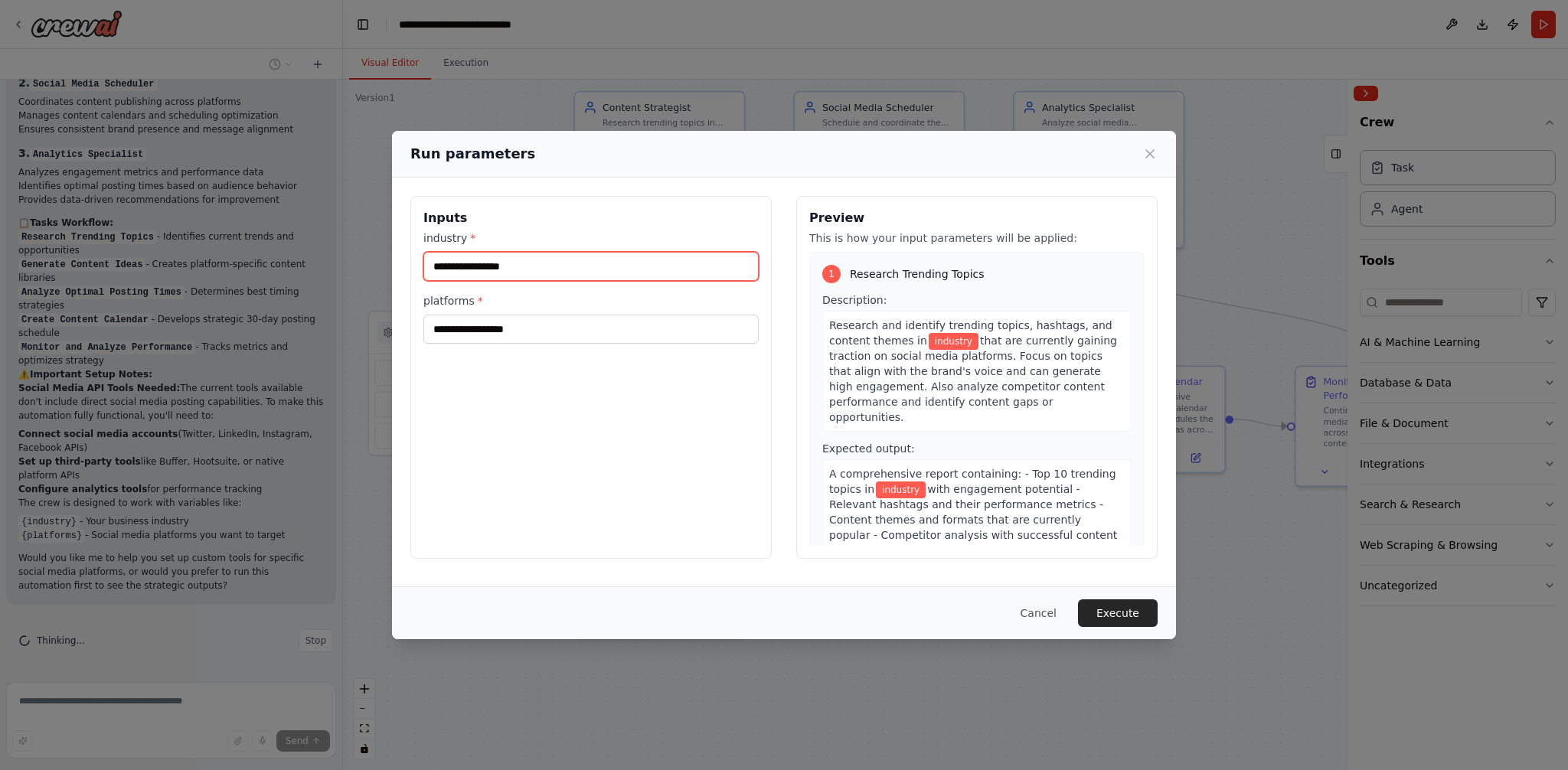
click at [514, 271] on input "industry *" at bounding box center [590, 266] width 335 height 29
click at [494, 326] on input "platforms *" at bounding box center [590, 328] width 335 height 29
click at [494, 327] on input "platforms *" at bounding box center [590, 328] width 335 height 29
click at [1124, 620] on button "Execute" at bounding box center [1118, 613] width 79 height 27
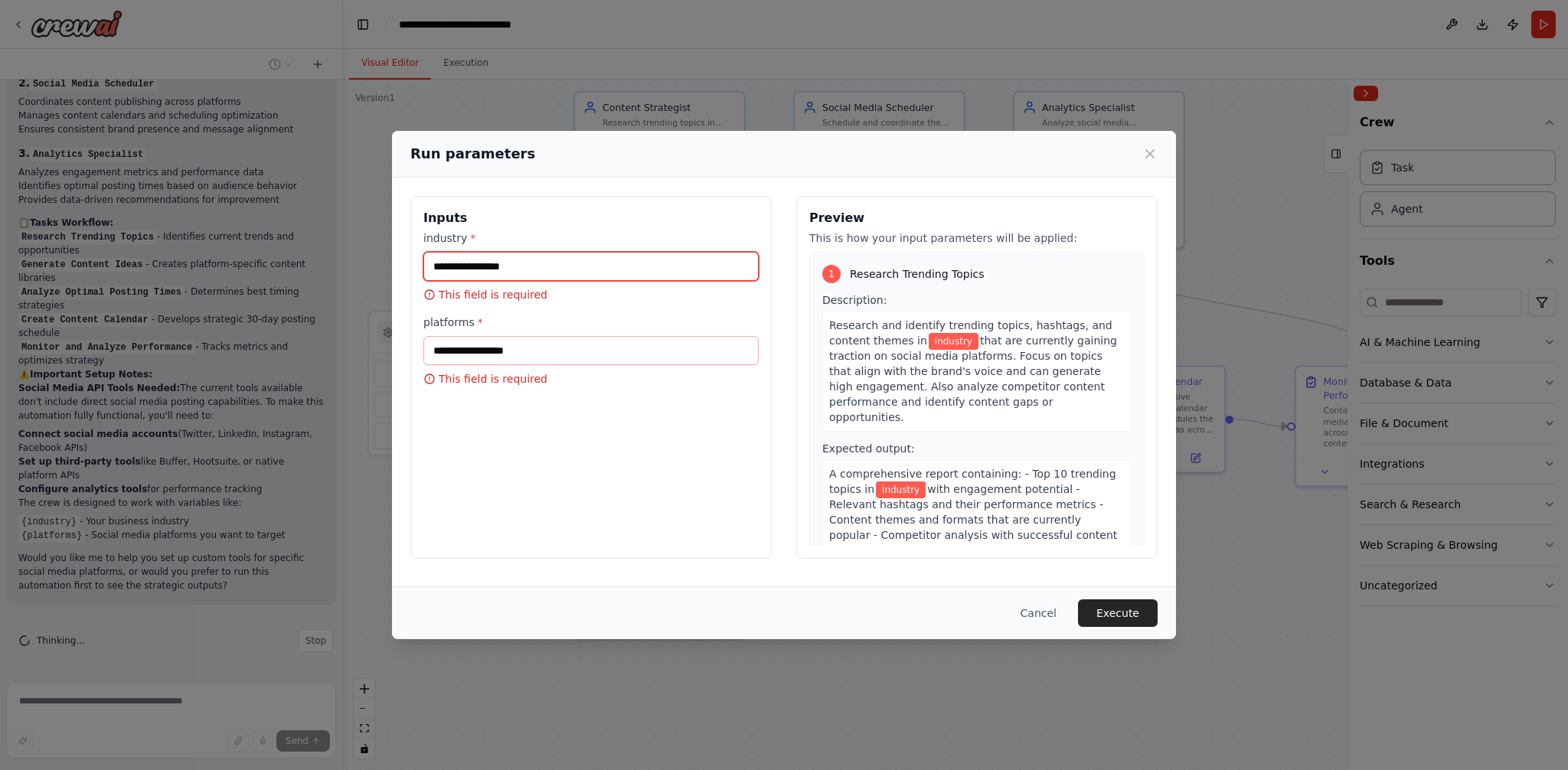
click at [516, 274] on input "industry *" at bounding box center [590, 266] width 335 height 29
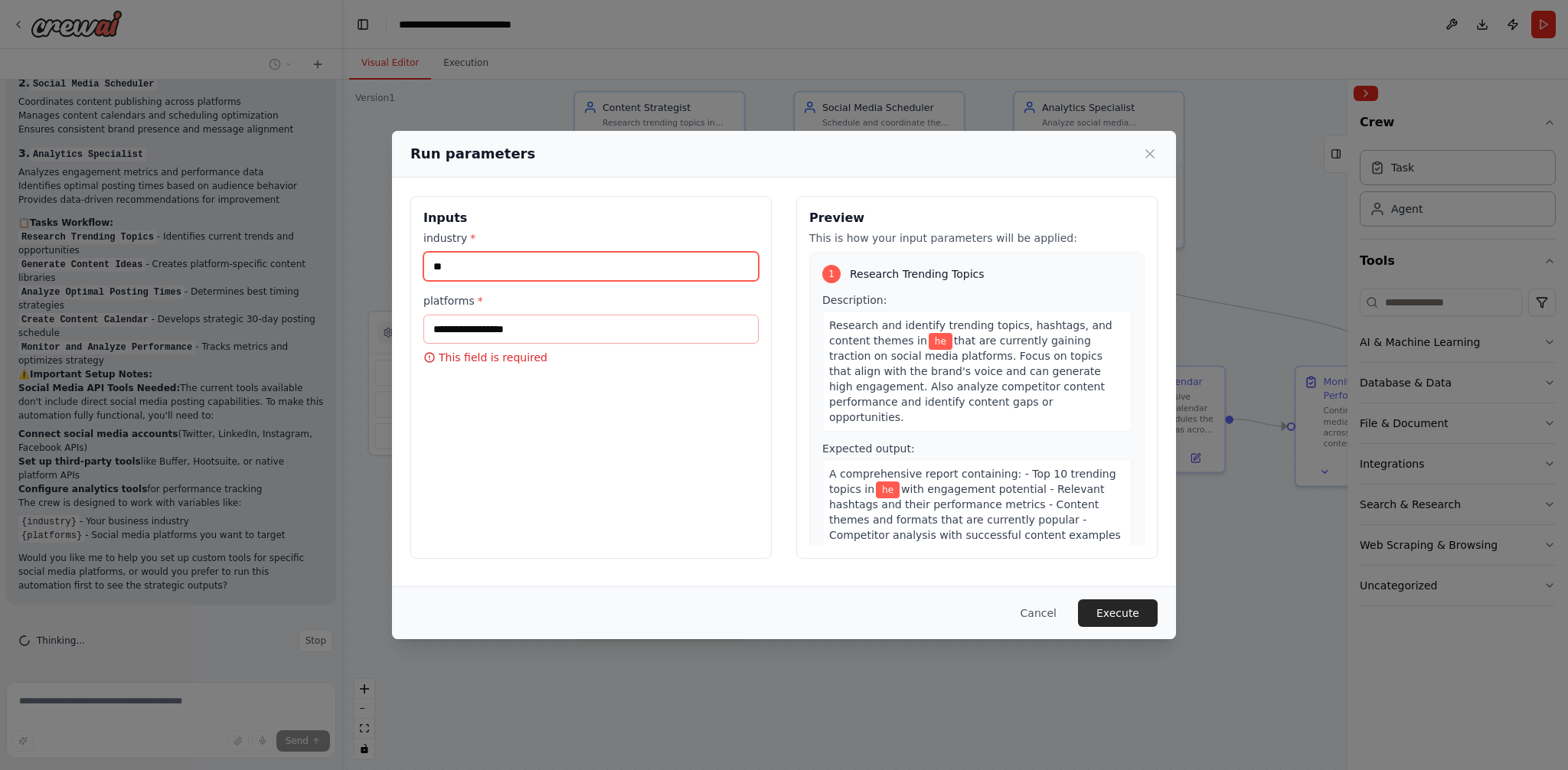
type input "*"
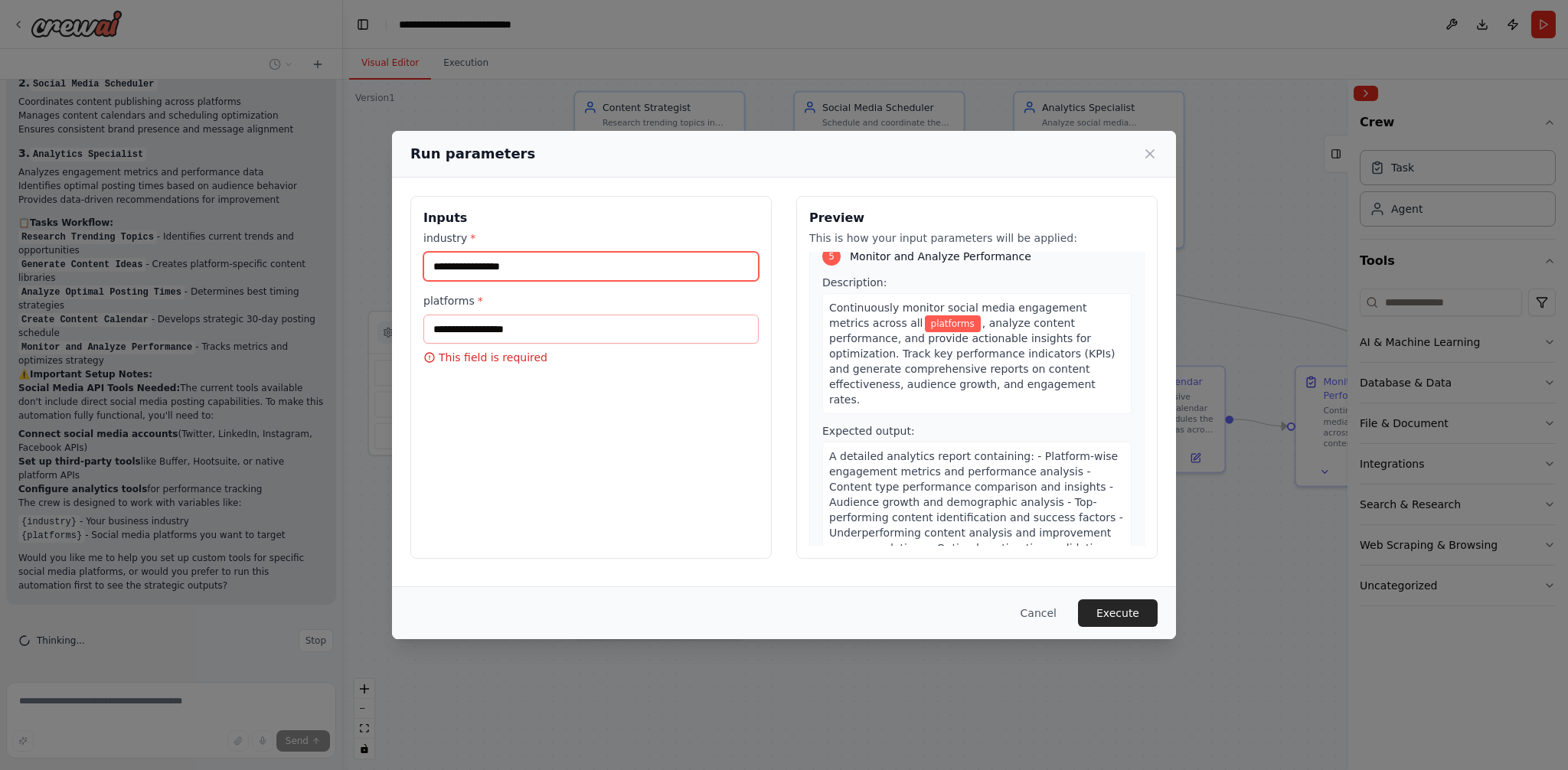
scroll to position [1584, 0]
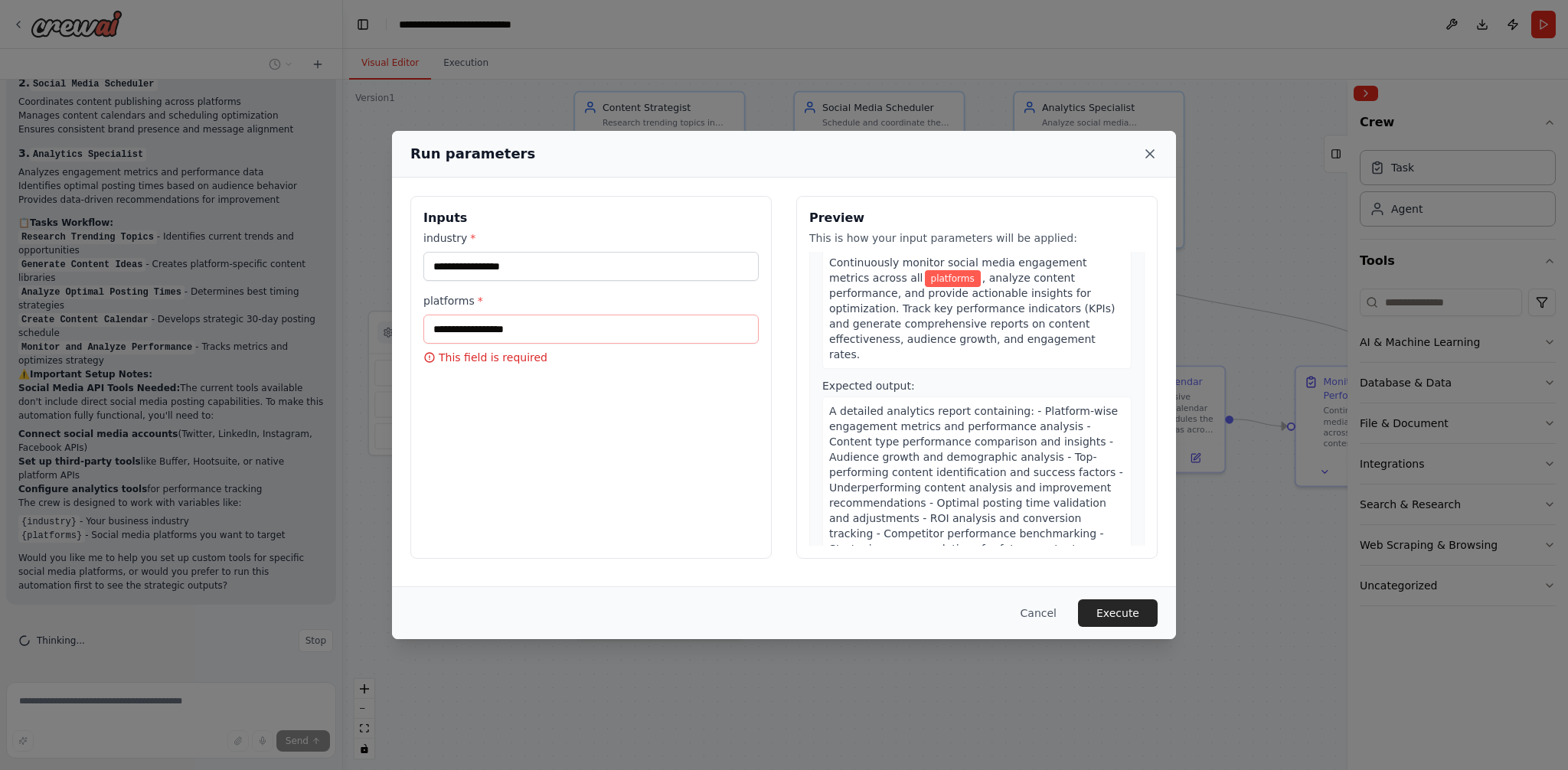
click at [1151, 156] on icon at bounding box center [1150, 154] width 16 height 16
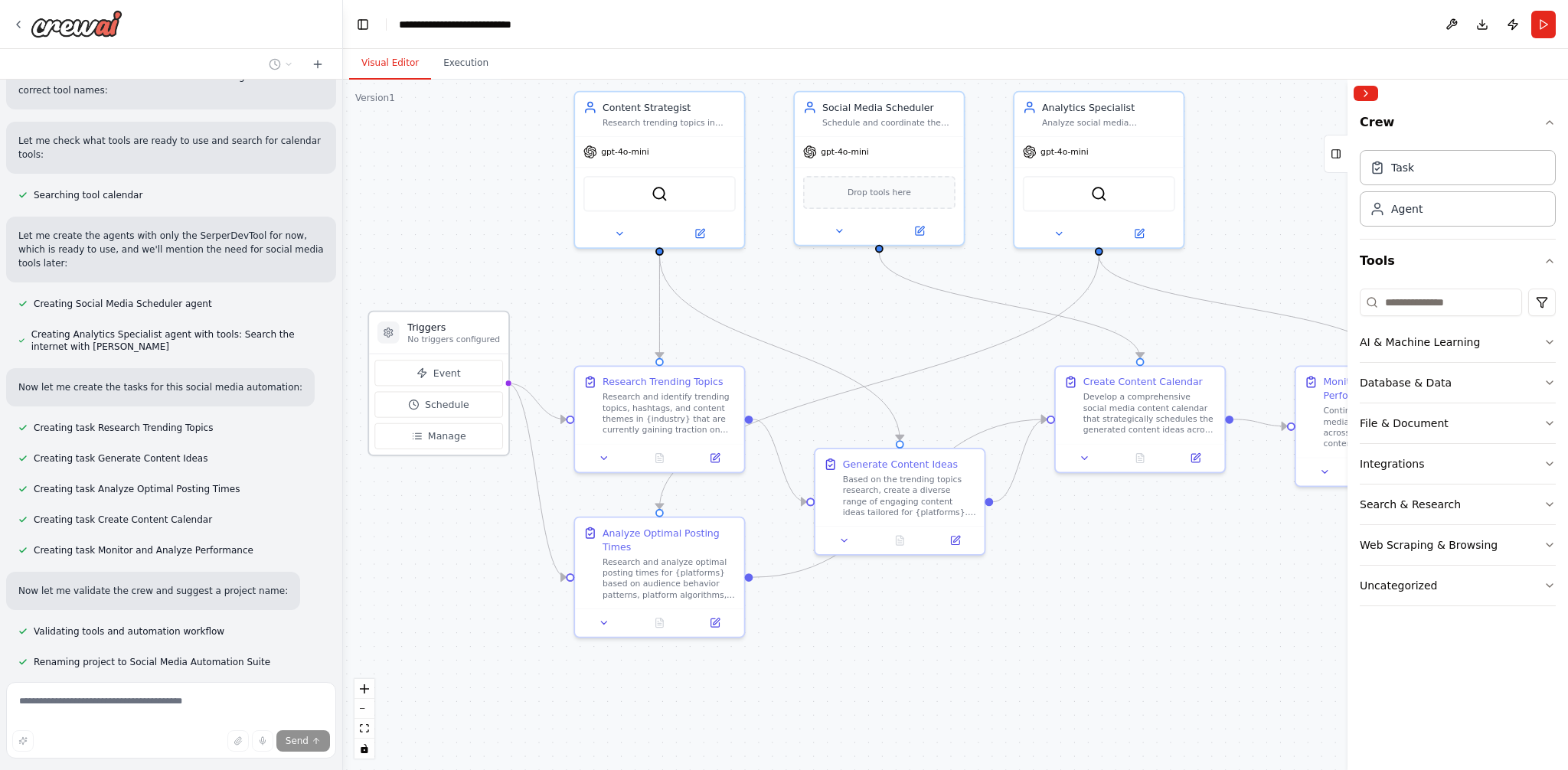
scroll to position [787, 0]
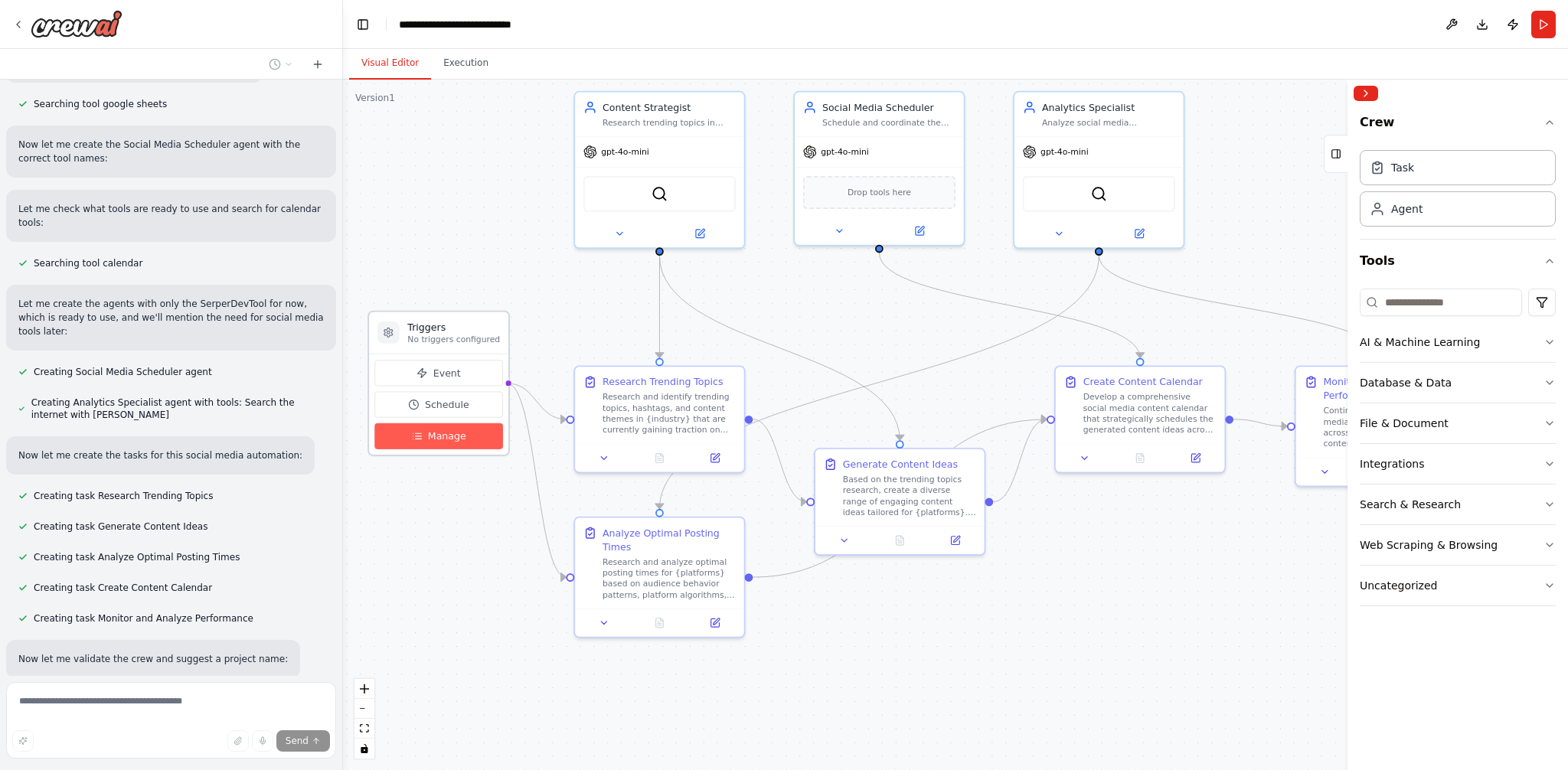
click at [451, 436] on span "Manage" at bounding box center [446, 436] width 38 height 14
click at [447, 433] on span "Manage" at bounding box center [446, 436] width 38 height 14
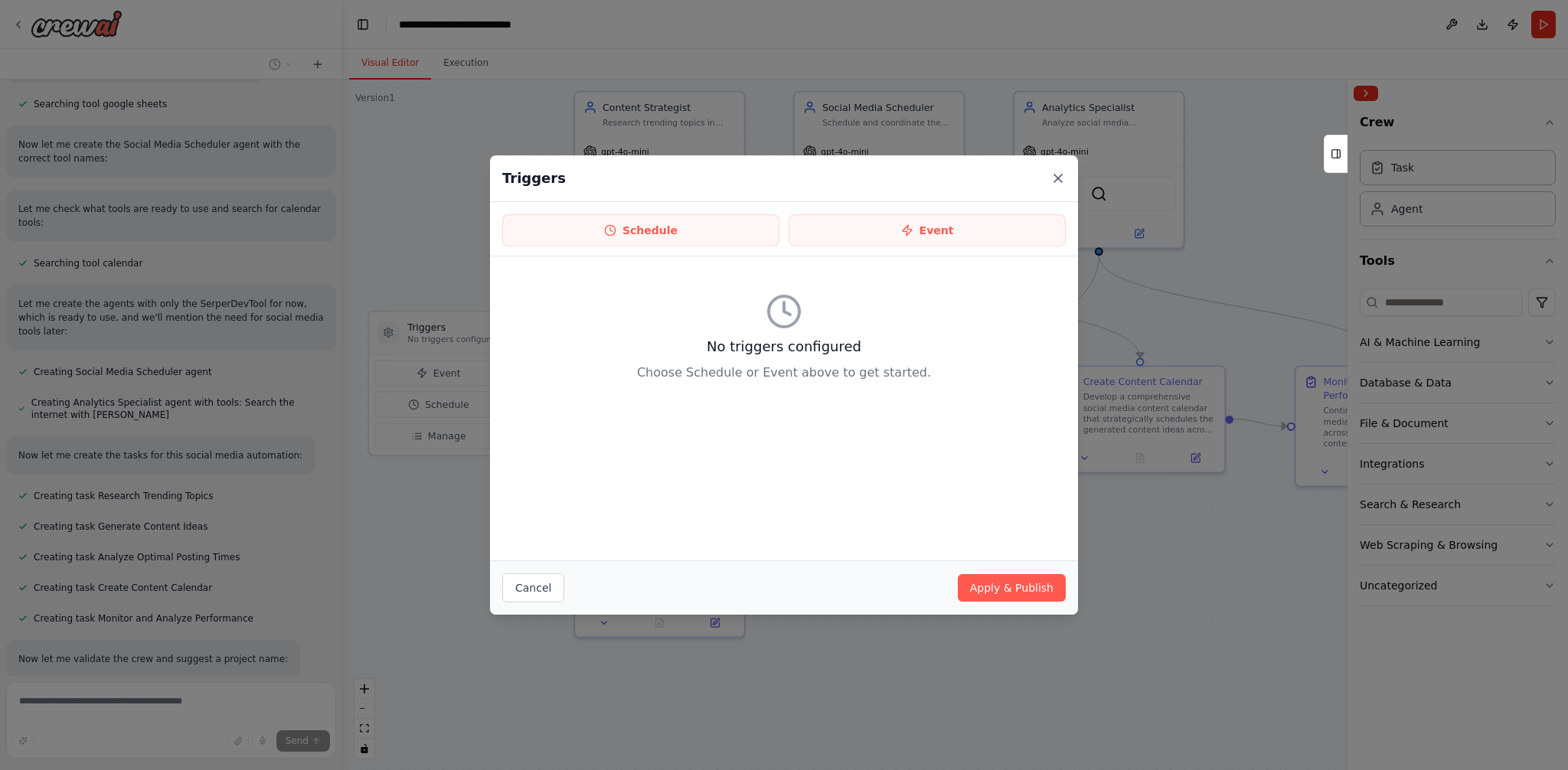
click at [1063, 177] on icon at bounding box center [1058, 178] width 16 height 16
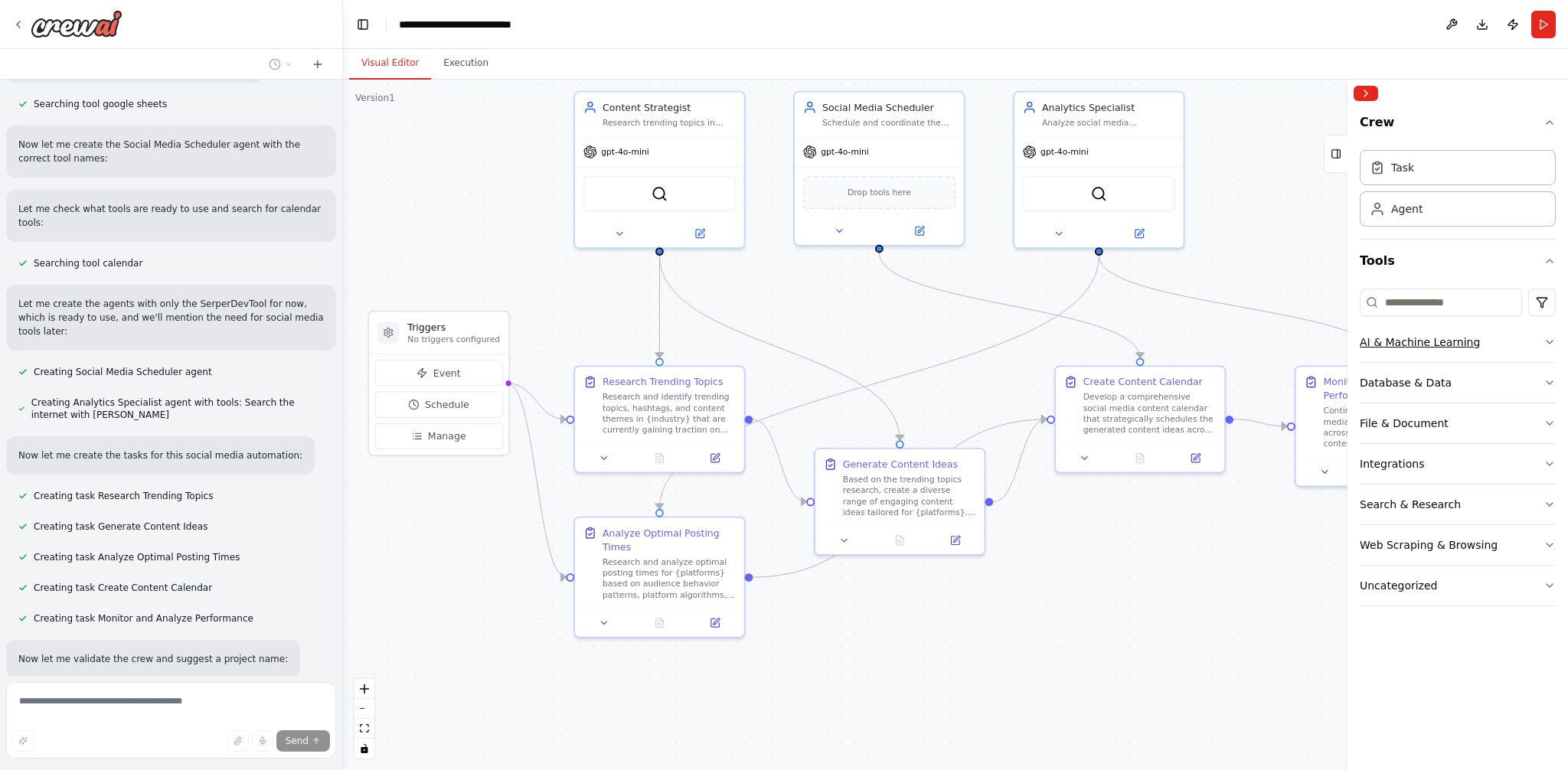
click at [1409, 345] on div "AI & Machine Learning" at bounding box center [1419, 342] width 121 height 16
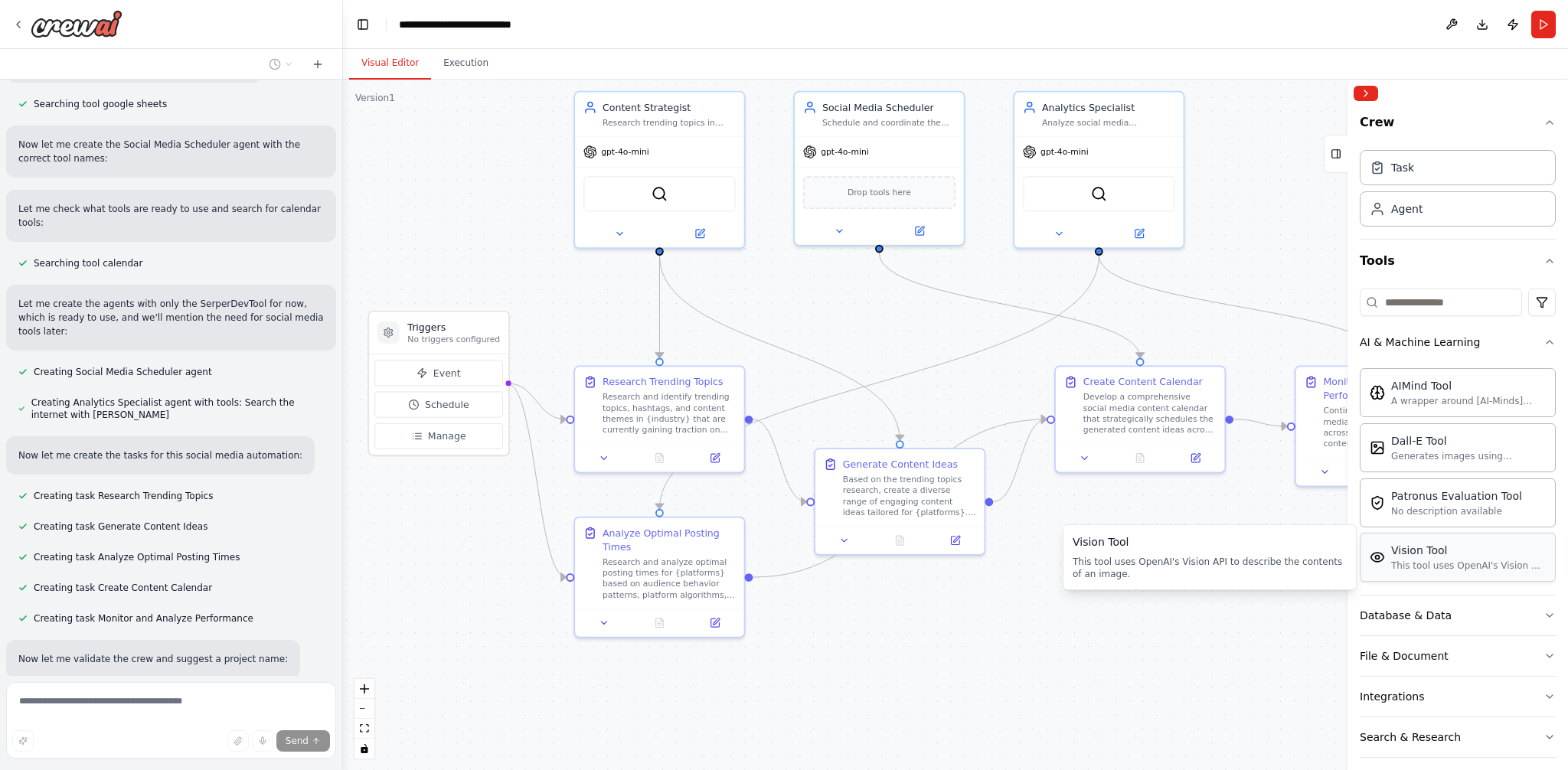
click at [1428, 555] on div "Vision Tool" at bounding box center [1468, 551] width 155 height 16
click at [1452, 333] on button "AI & Machine Learning" at bounding box center [1458, 341] width 196 height 40
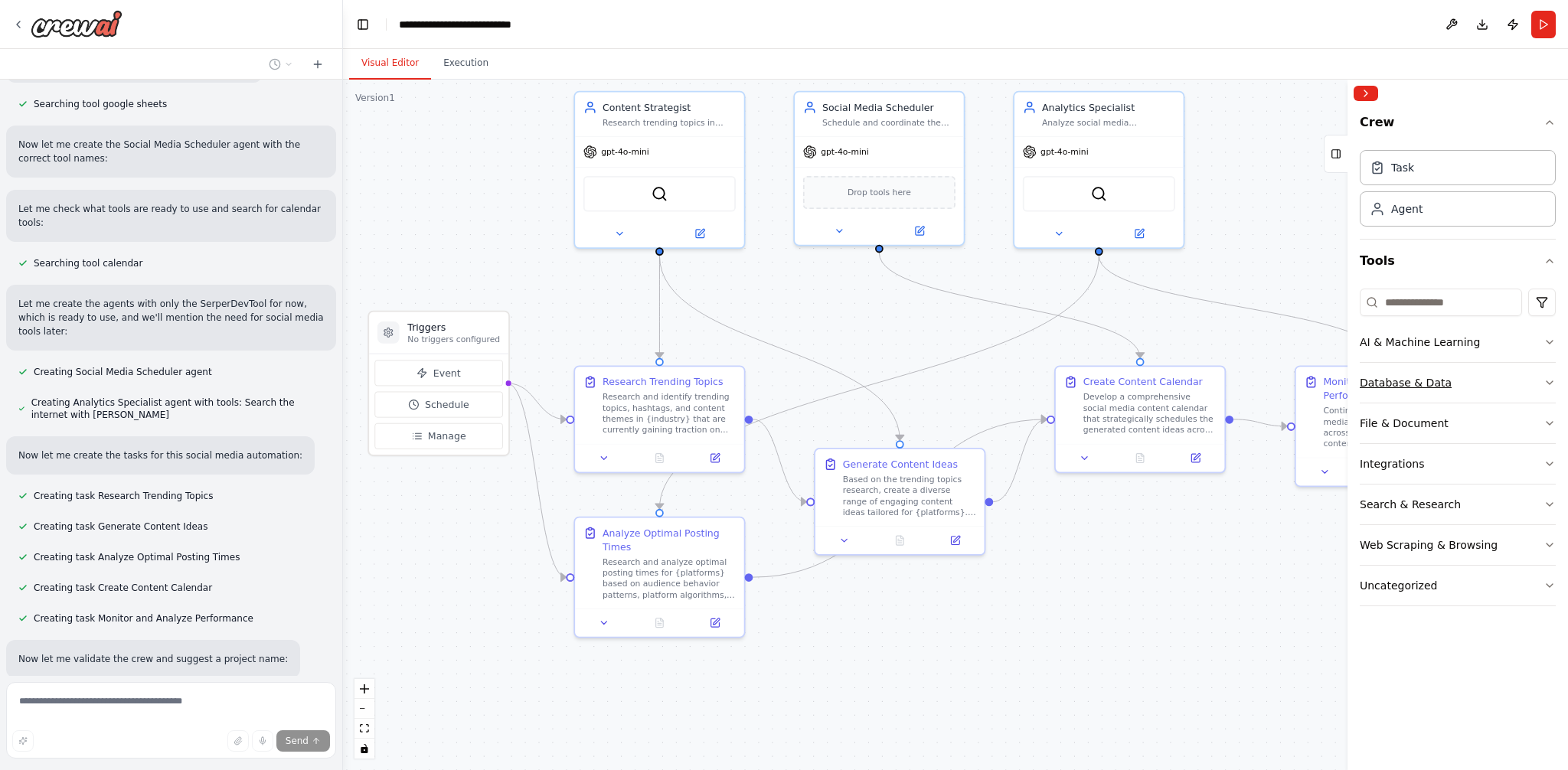
click at [1434, 380] on div "Database & Data" at bounding box center [1405, 383] width 92 height 16
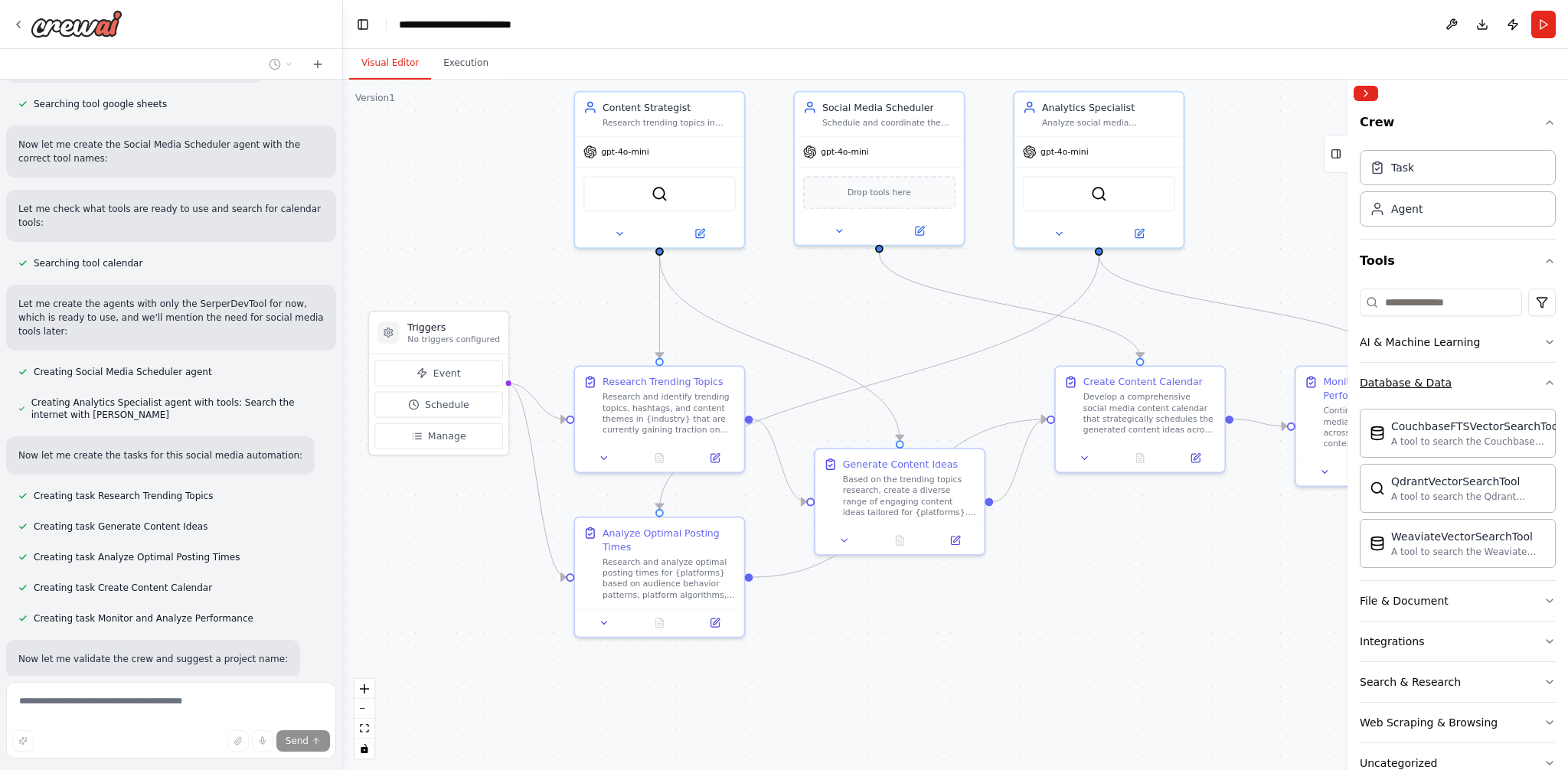
click at [1434, 380] on div "Database & Data" at bounding box center [1405, 383] width 92 height 16
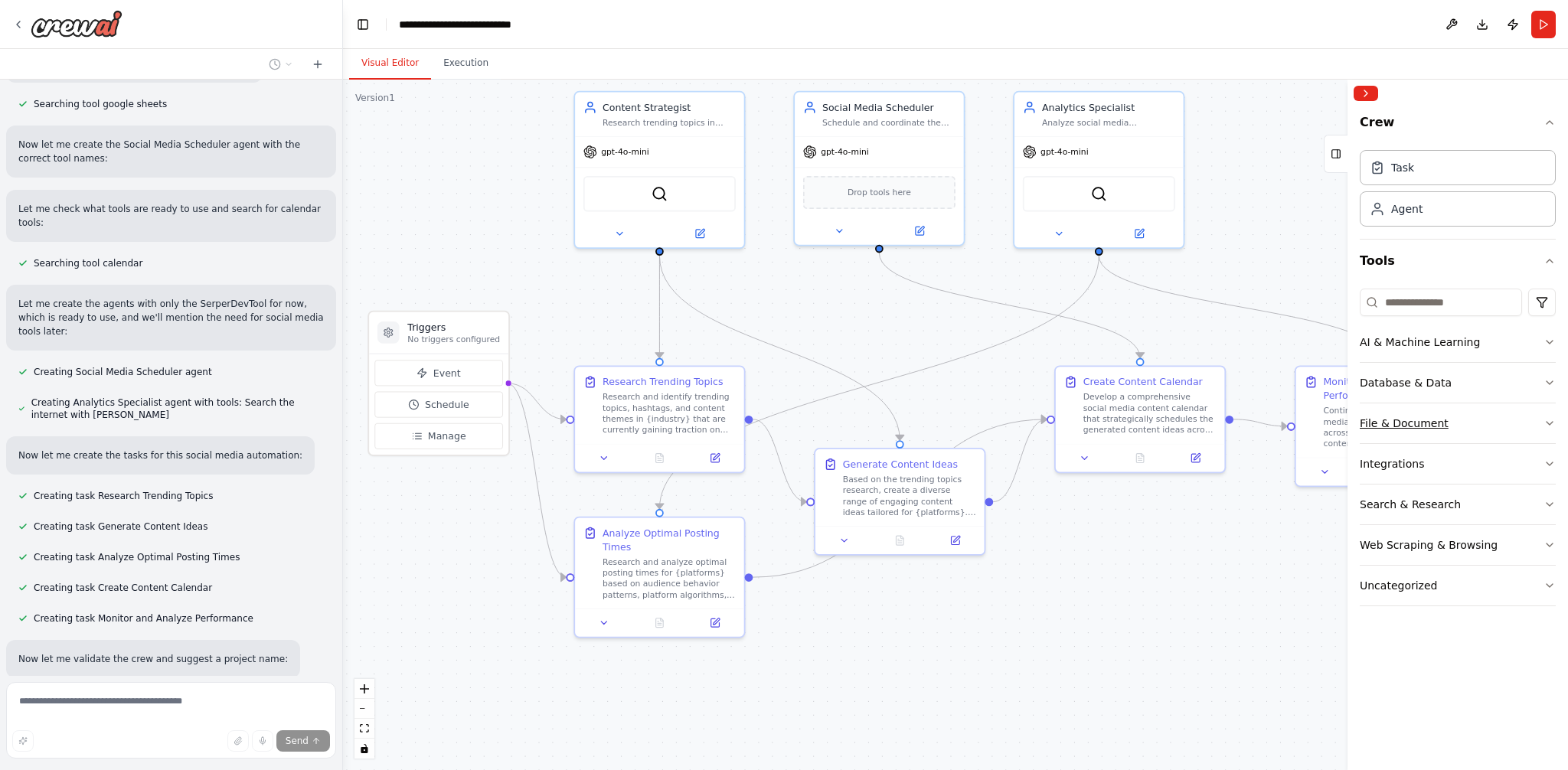
click at [1432, 415] on div "File & Document" at bounding box center [1404, 423] width 89 height 16
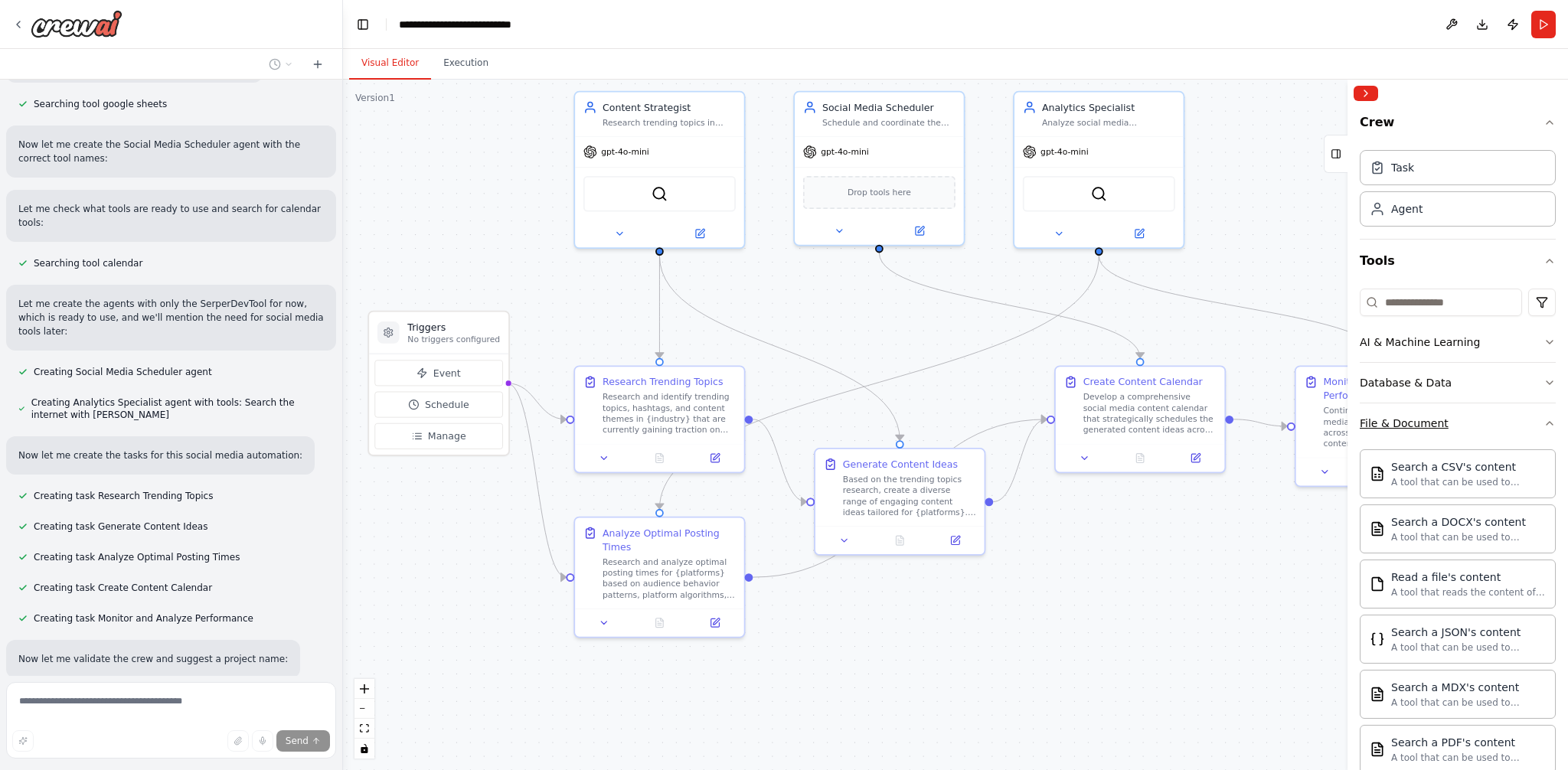
click at [1432, 415] on div "File & Document" at bounding box center [1404, 423] width 89 height 16
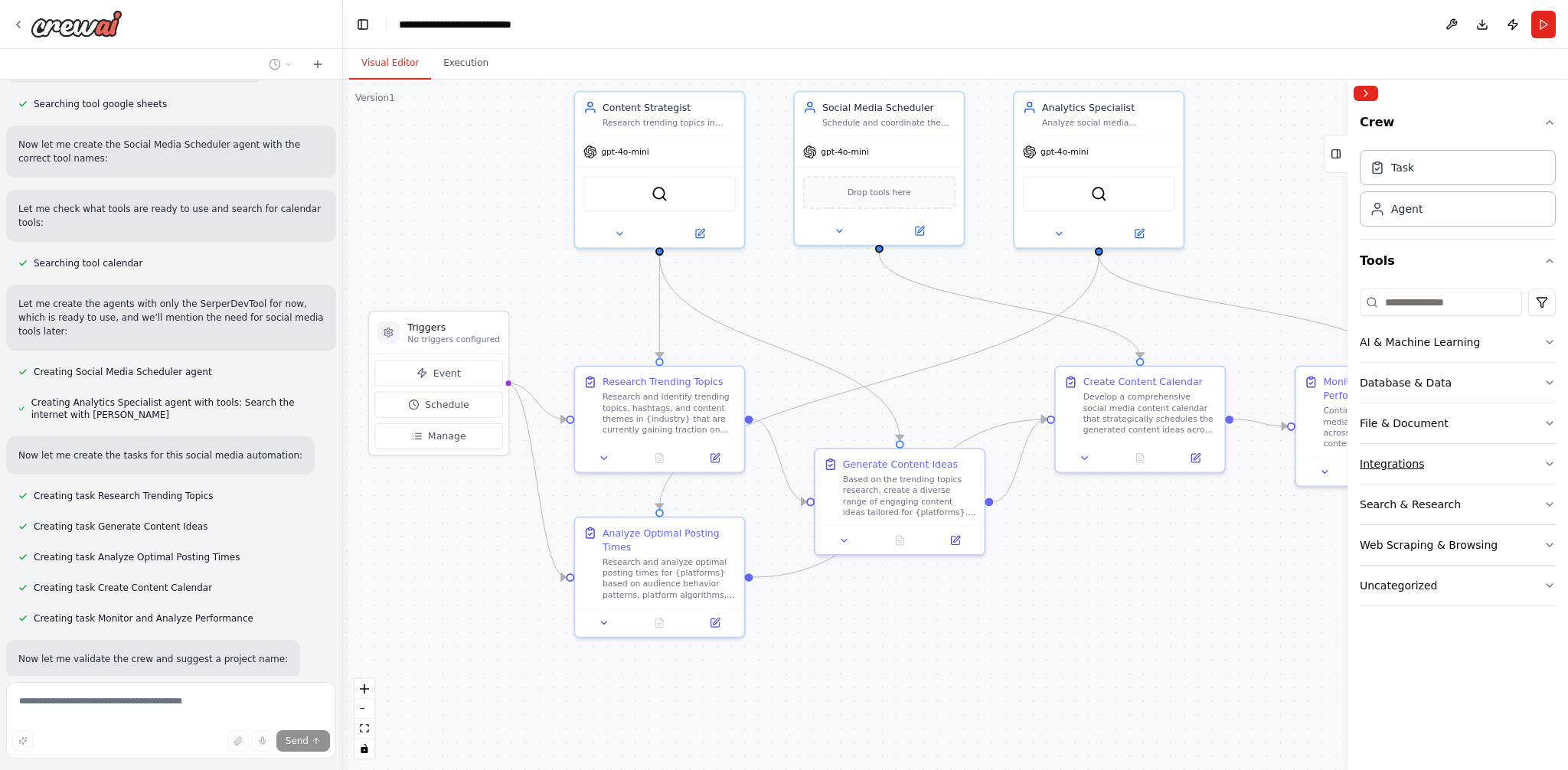
click at [1416, 457] on div "Integrations" at bounding box center [1391, 464] width 65 height 16
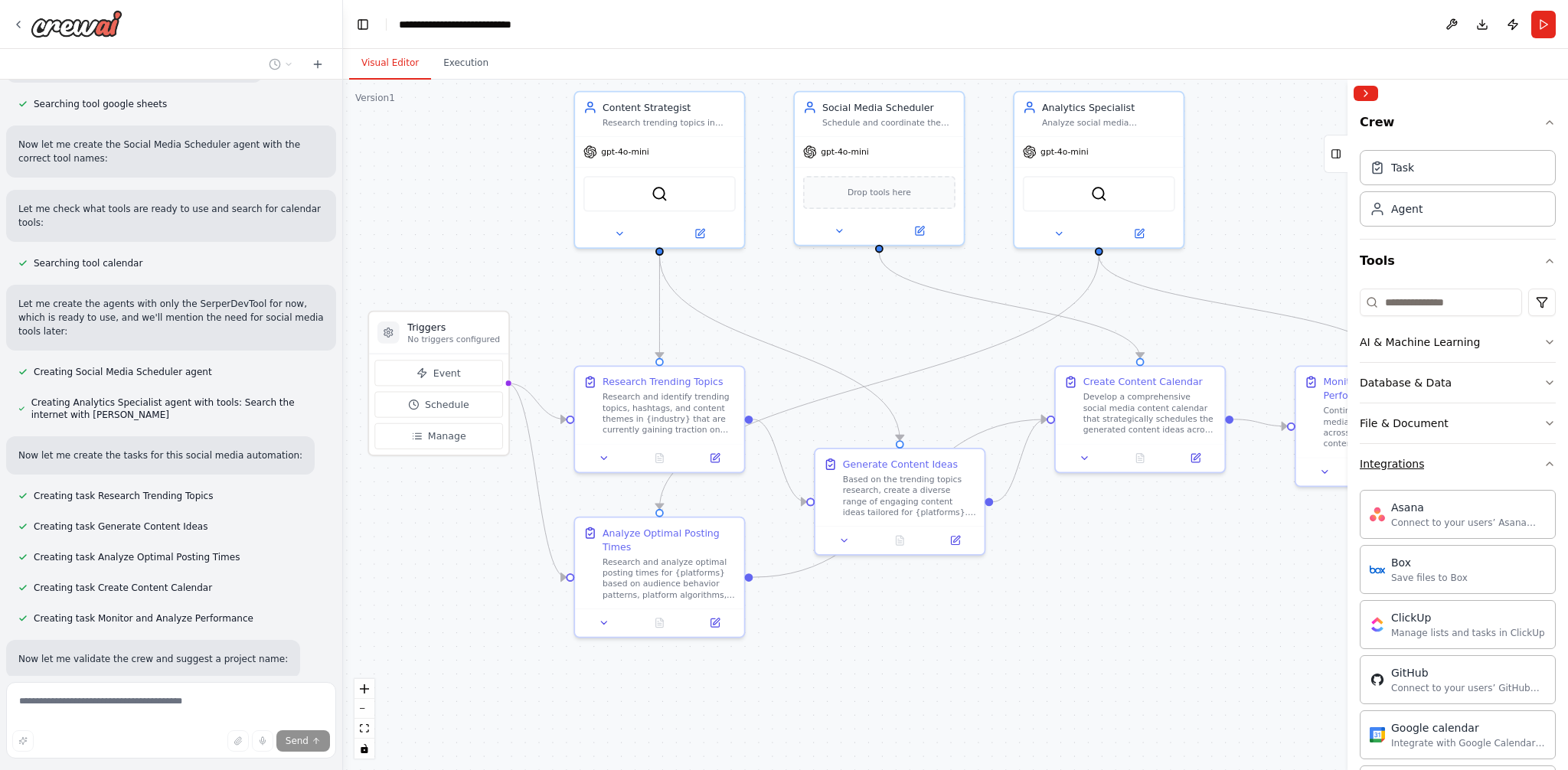
click at [1416, 457] on div "Integrations" at bounding box center [1391, 464] width 65 height 16
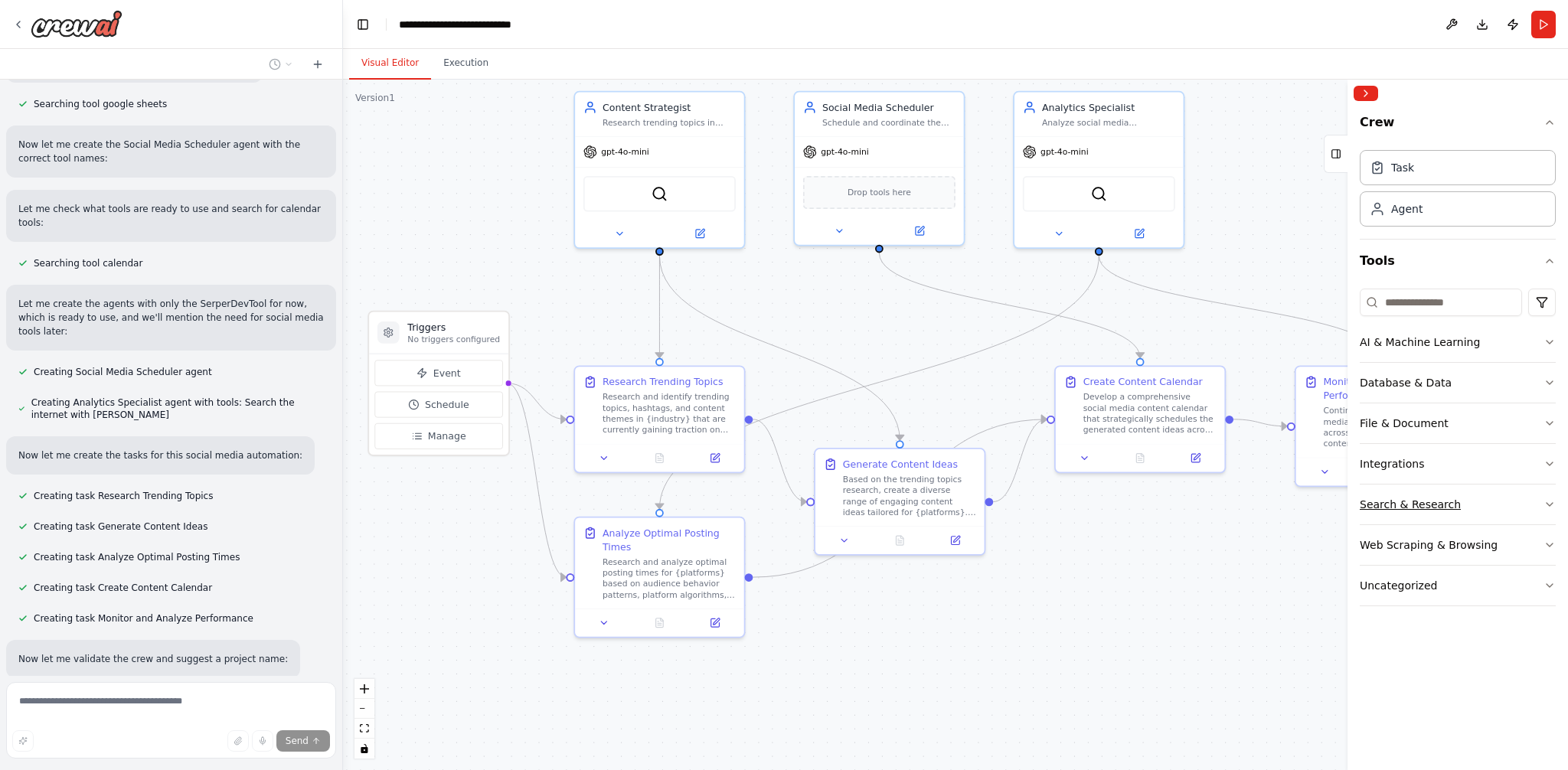
click at [1418, 493] on button "Search & Research" at bounding box center [1458, 504] width 196 height 40
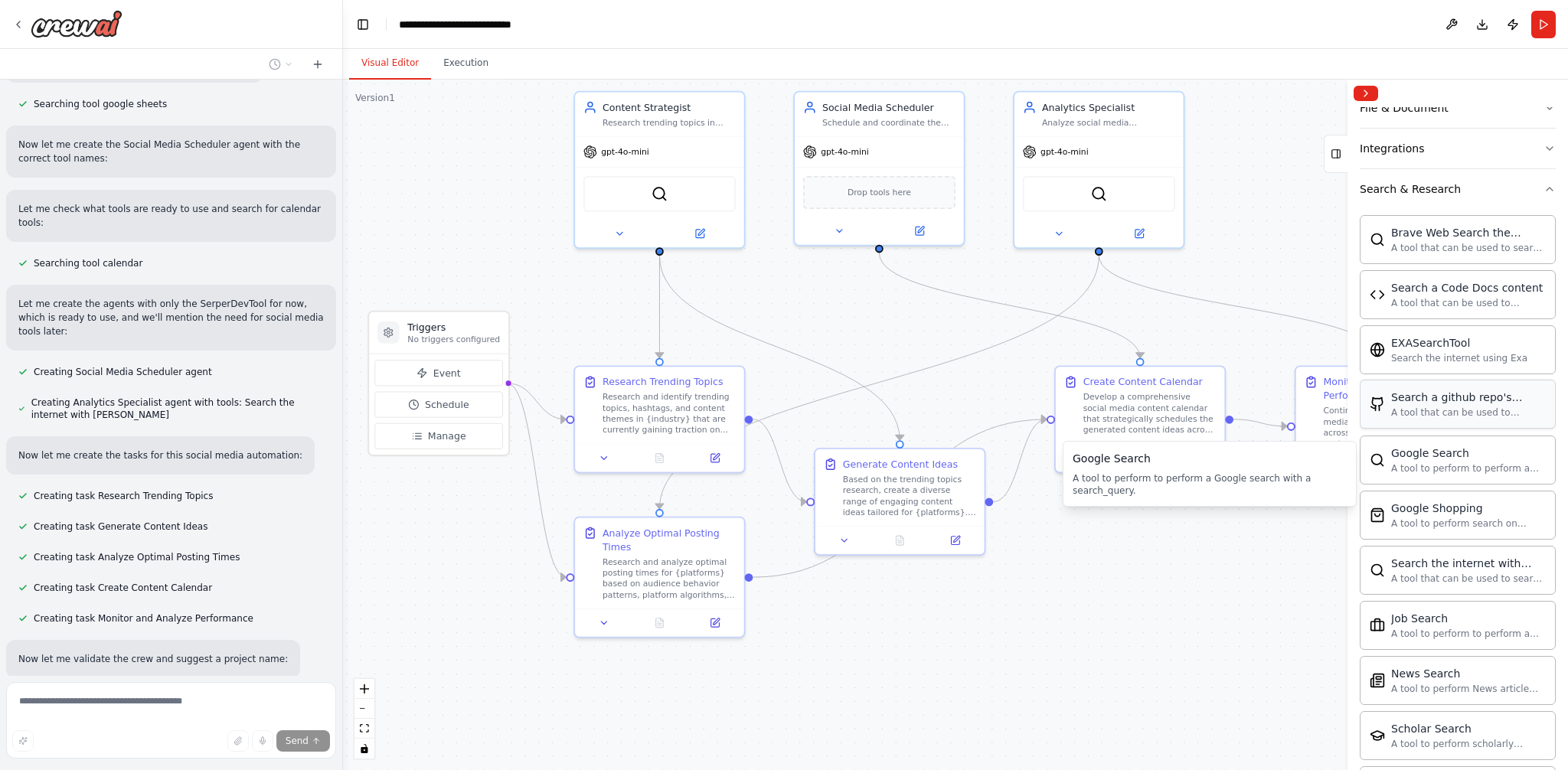
scroll to position [301, 0]
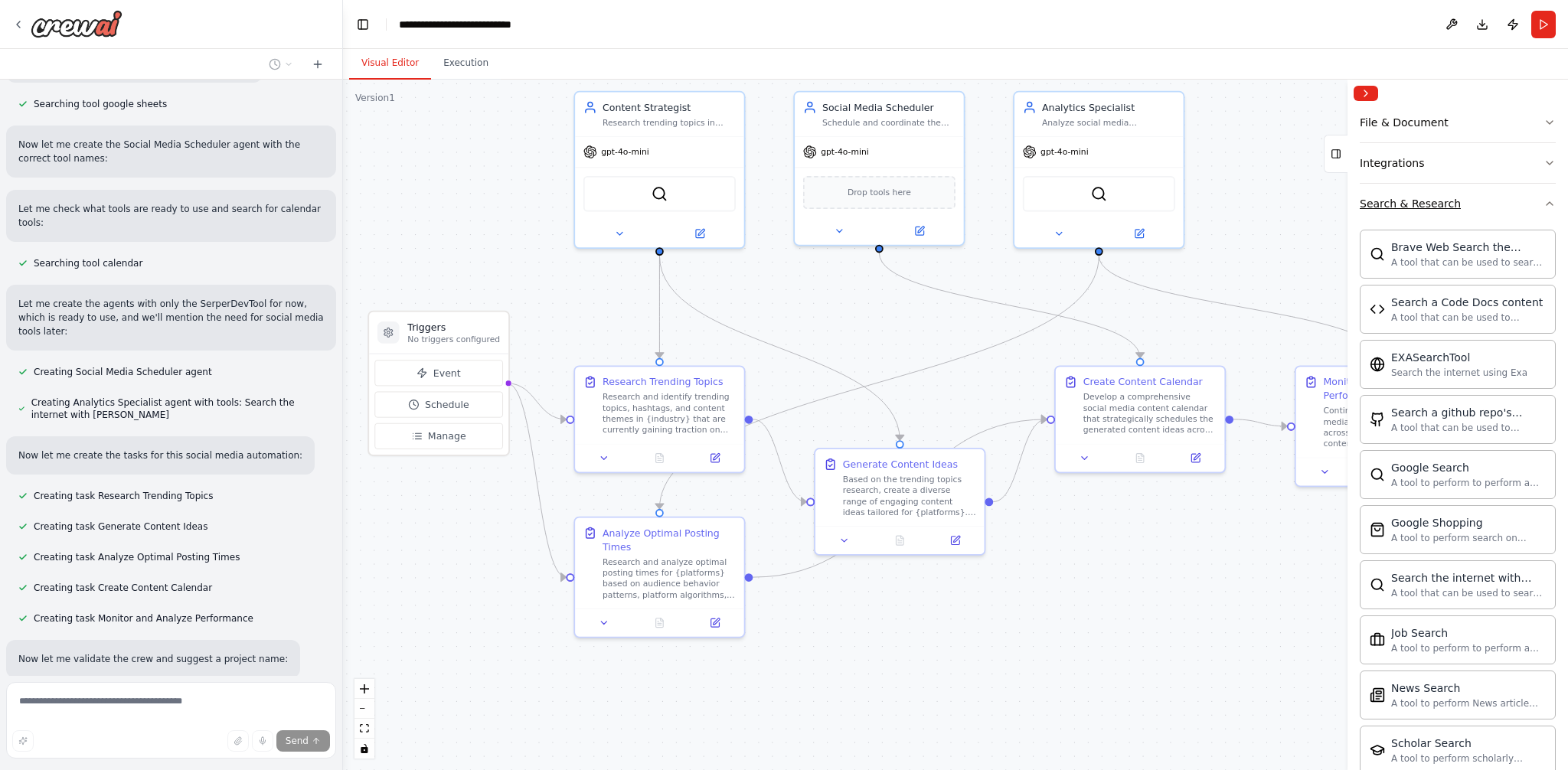
click at [1473, 195] on button "Search & Research" at bounding box center [1458, 203] width 196 height 40
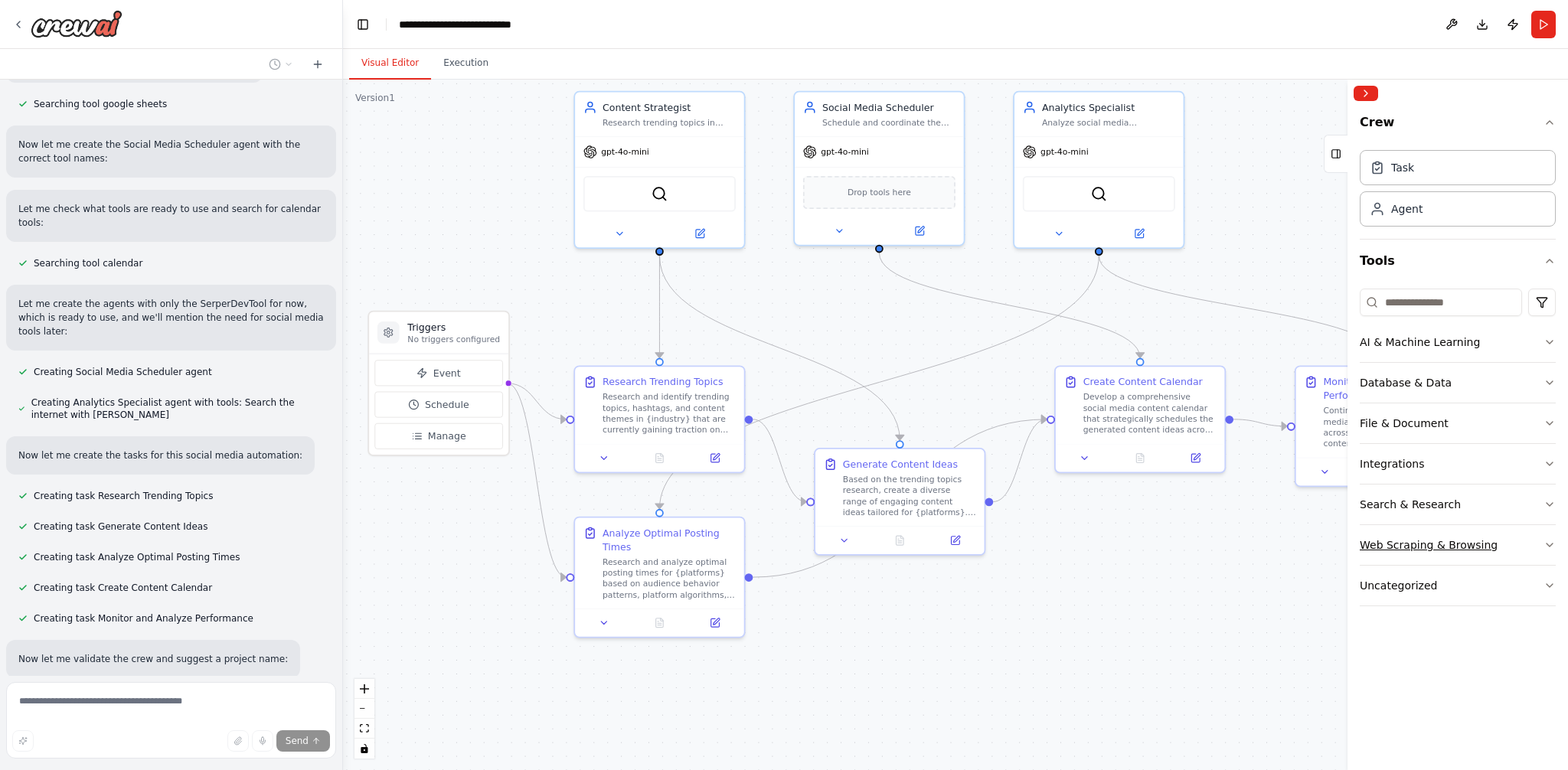
click at [1456, 543] on div "Web Scraping & Browsing" at bounding box center [1428, 545] width 138 height 16
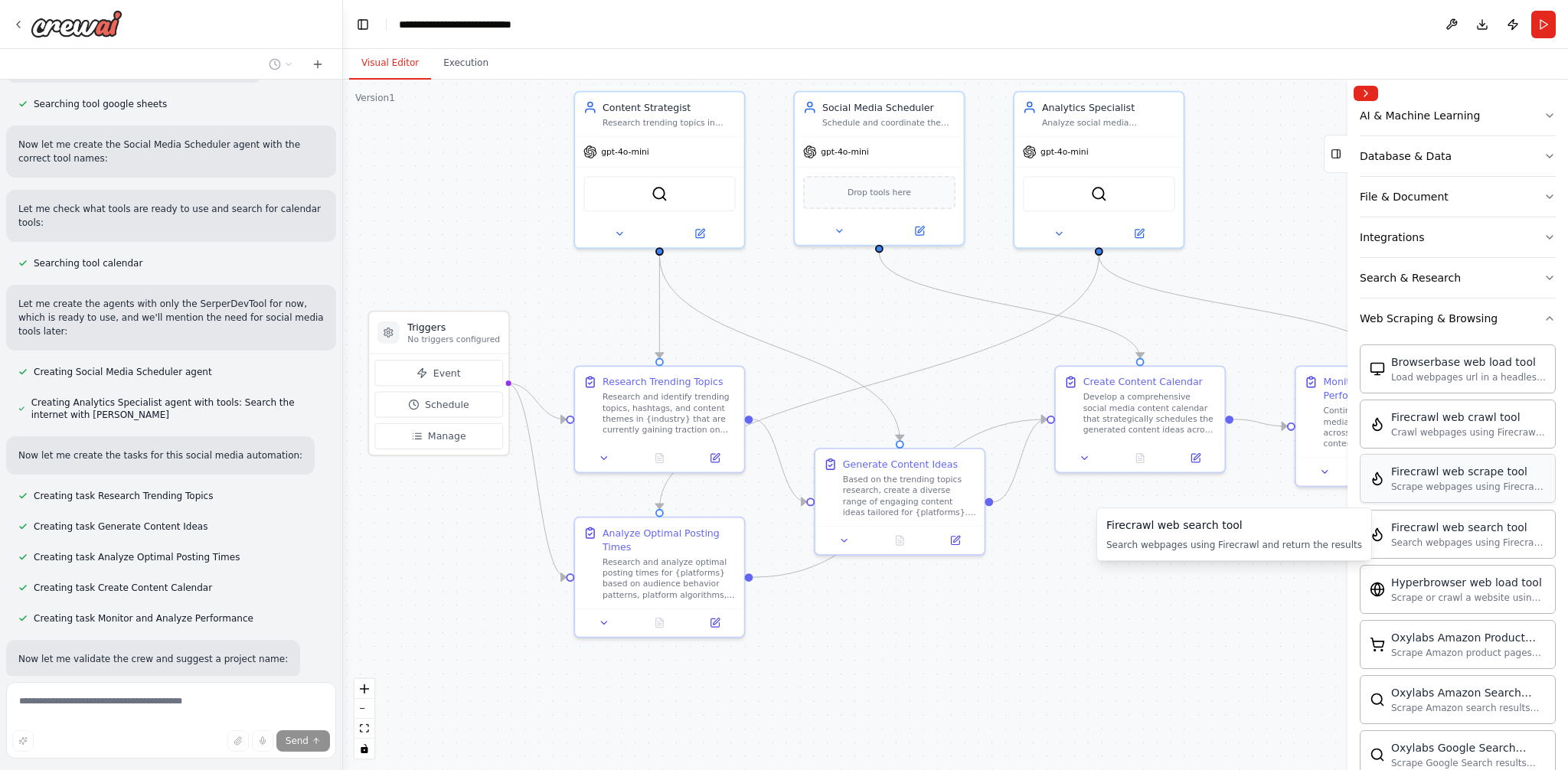
scroll to position [226, 0]
click at [1484, 307] on button "Web Scraping & Browsing" at bounding box center [1458, 319] width 196 height 40
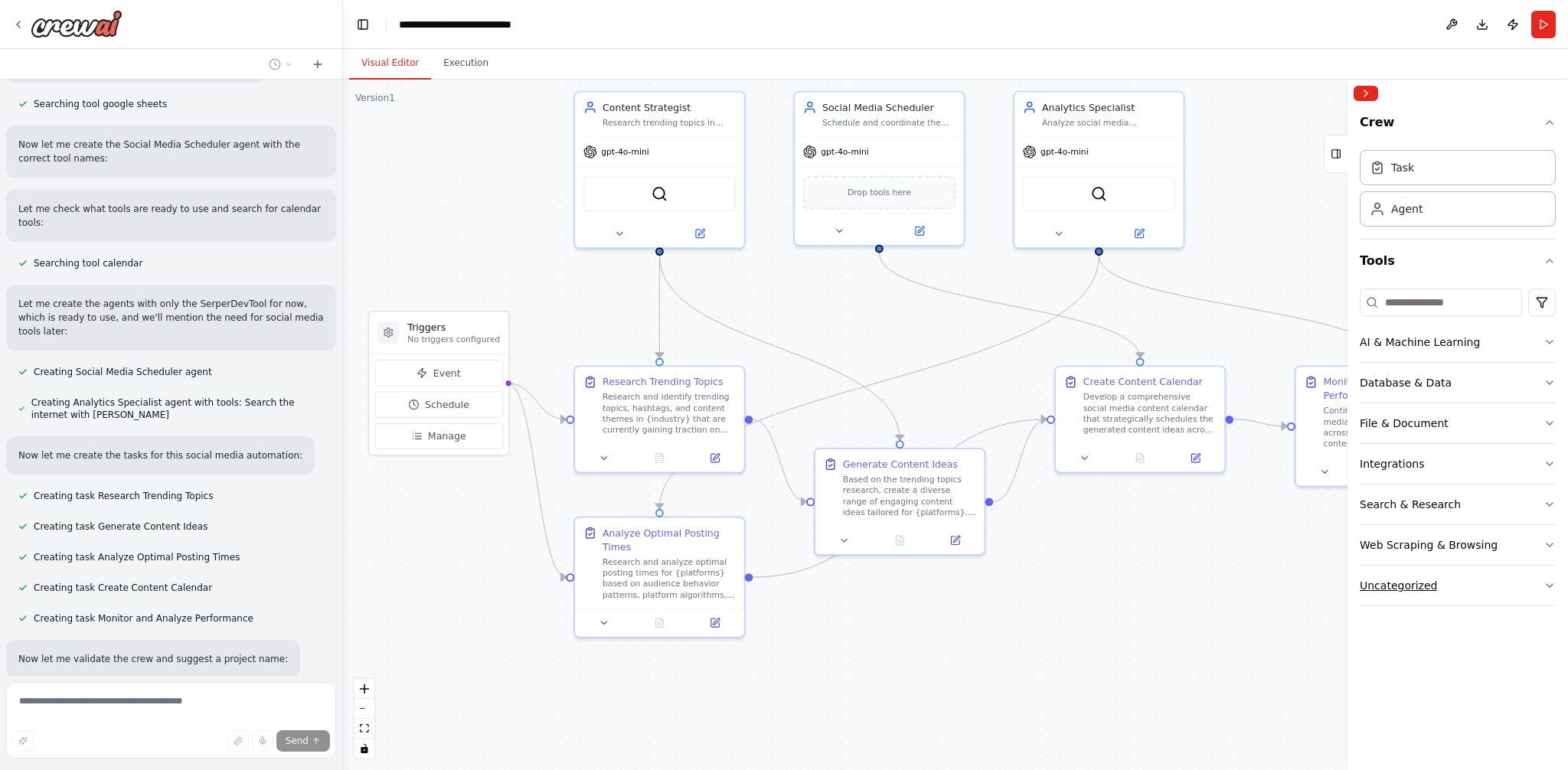
click at [1439, 578] on button "Uncategorized" at bounding box center [1458, 585] width 196 height 40
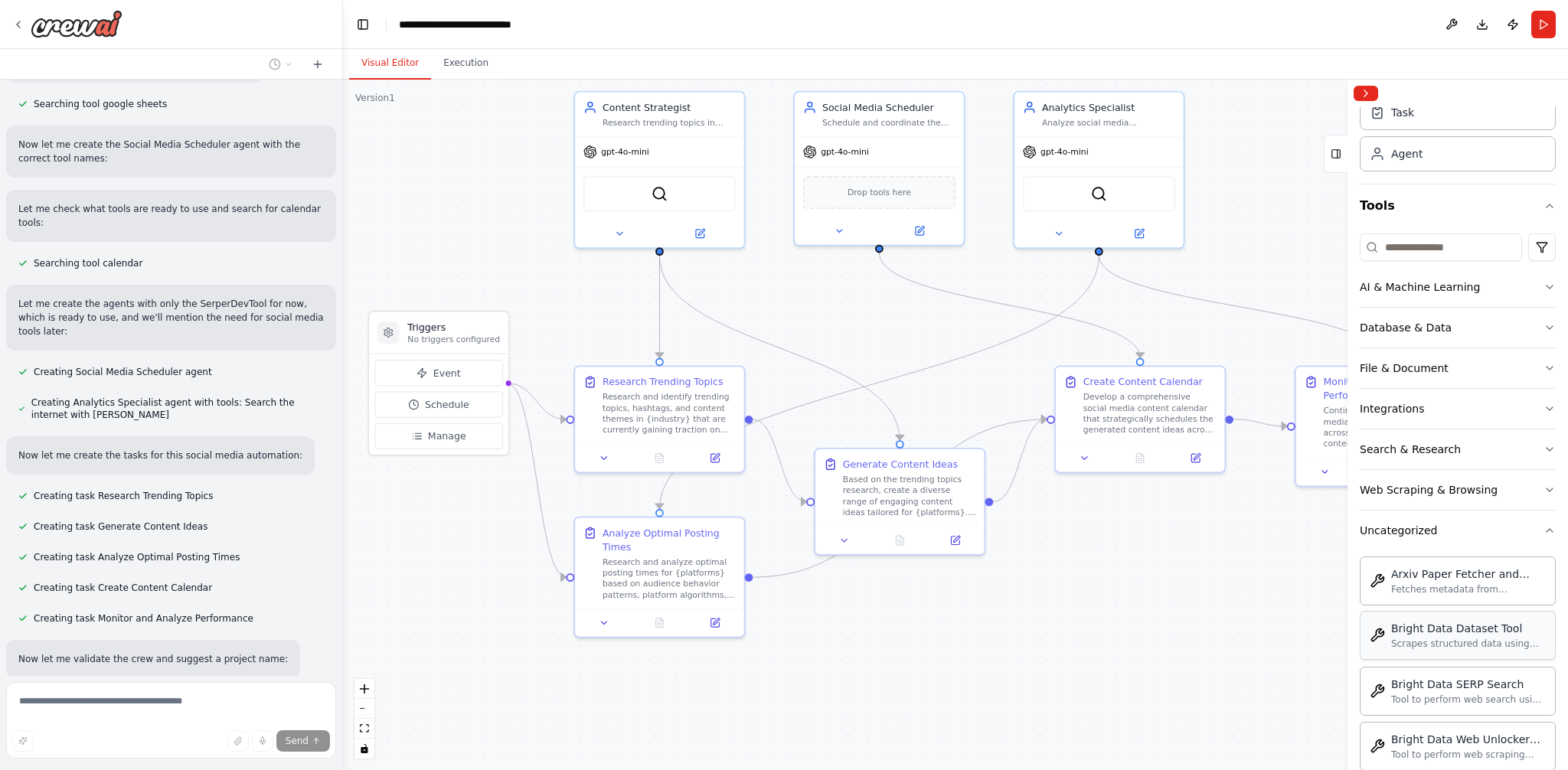
scroll to position [122, 0]
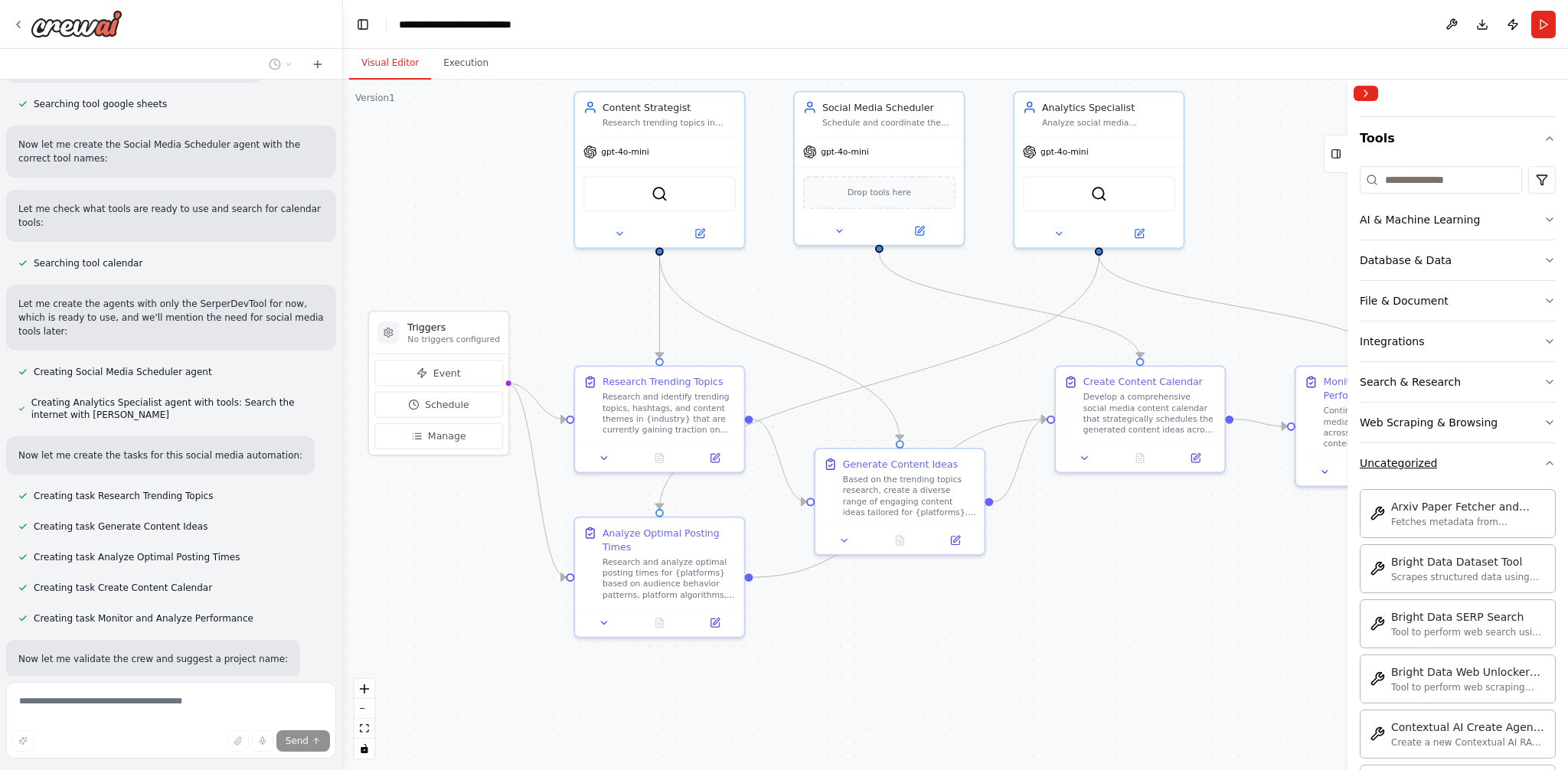
click at [1467, 471] on button "Uncategorized" at bounding box center [1458, 463] width 196 height 40
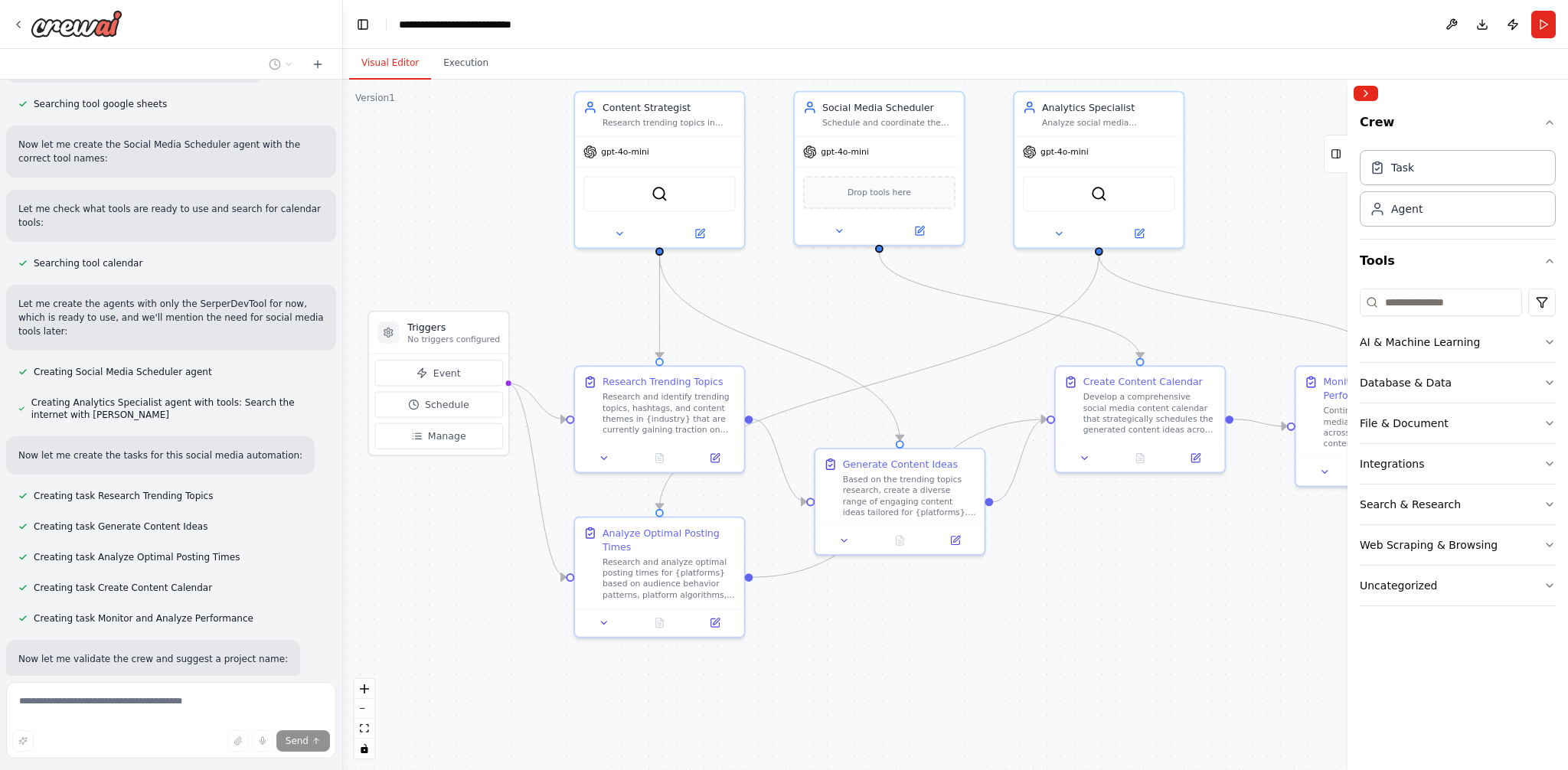
click at [1167, 701] on div ".deletable-edge-delete-btn { width: 20px; height: 20px; border: 0px solid #ffff…" at bounding box center [955, 425] width 1225 height 691
click at [24, 21] on div at bounding box center [68, 23] width 110 height 27
